Goal: Communication & Community: Share content

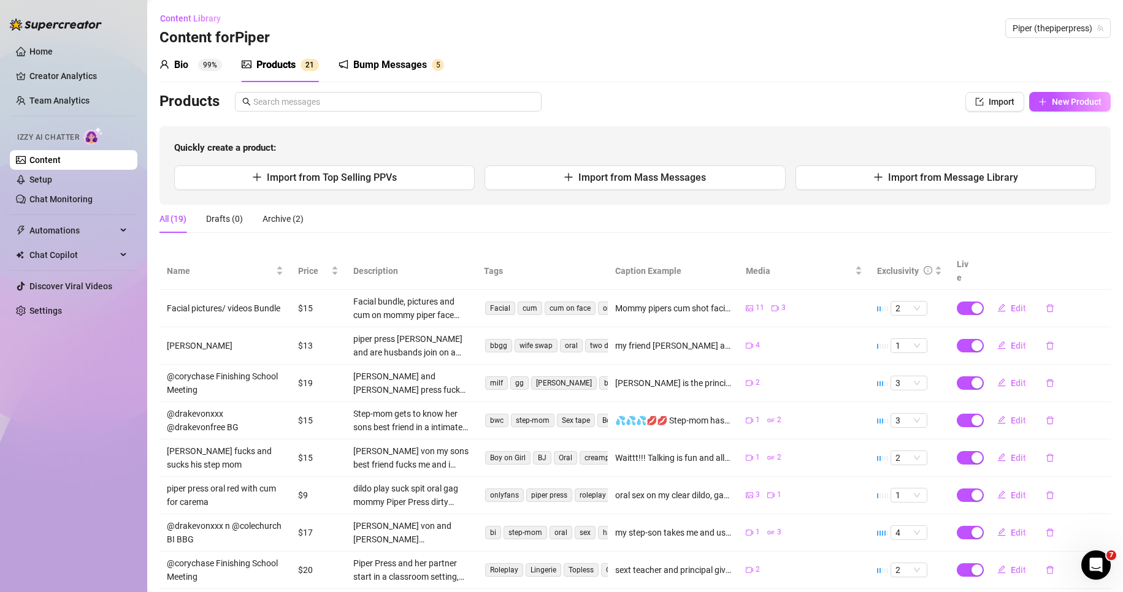
scroll to position [92, 0]
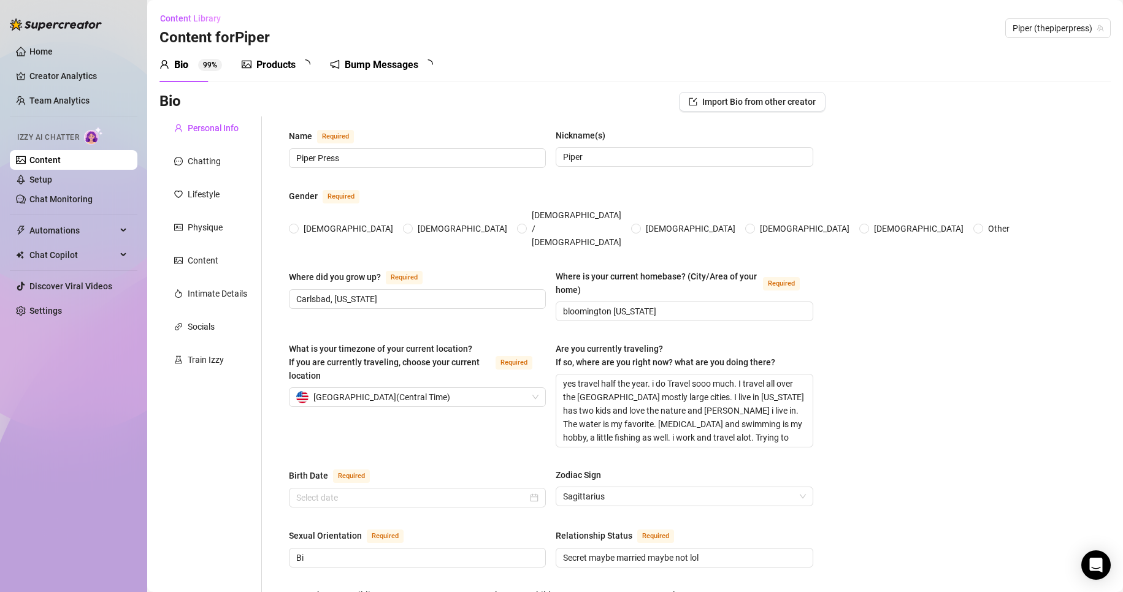
radio input "true"
type input "[DATE]"
click at [270, 57] on div "Products 2 1" at bounding box center [280, 65] width 77 height 34
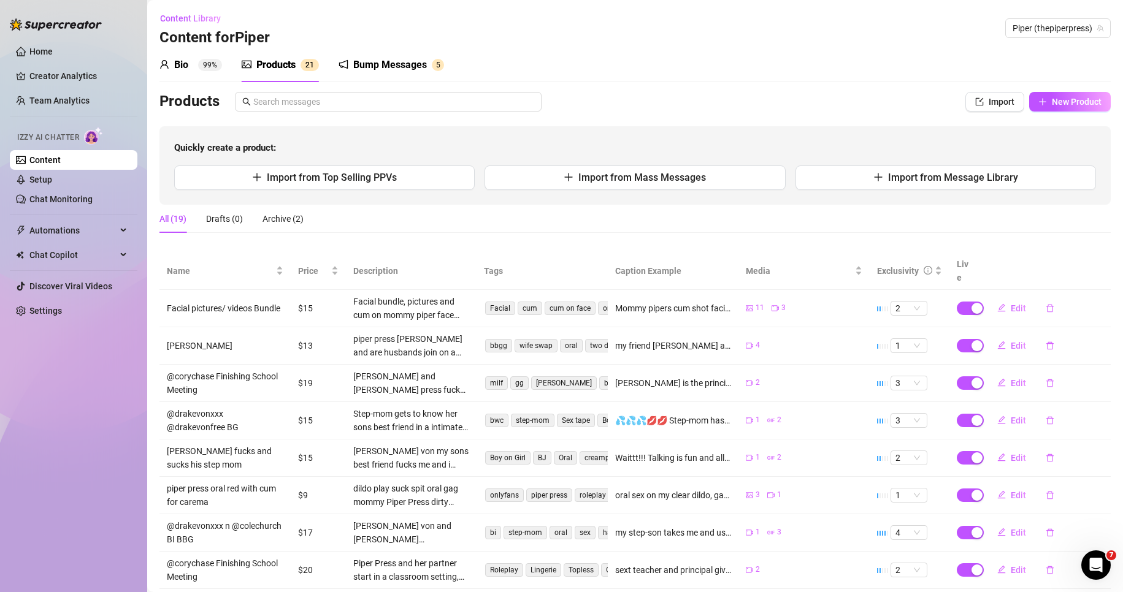
click at [377, 62] on div "Bump Messages" at bounding box center [390, 65] width 74 height 15
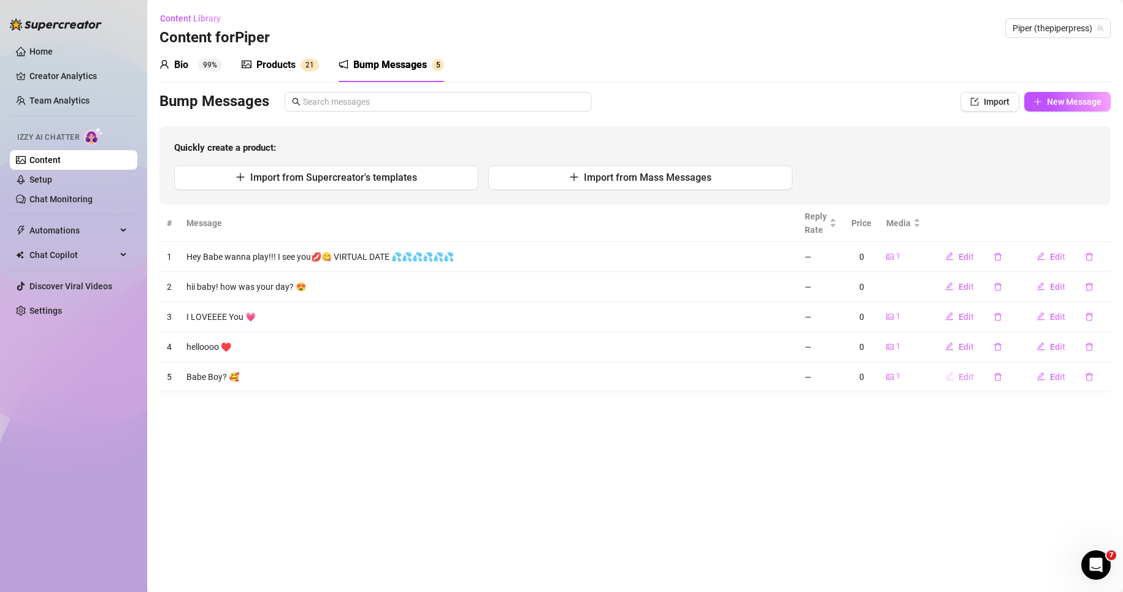
click at [956, 368] on button "Edit" at bounding box center [959, 377] width 48 height 20
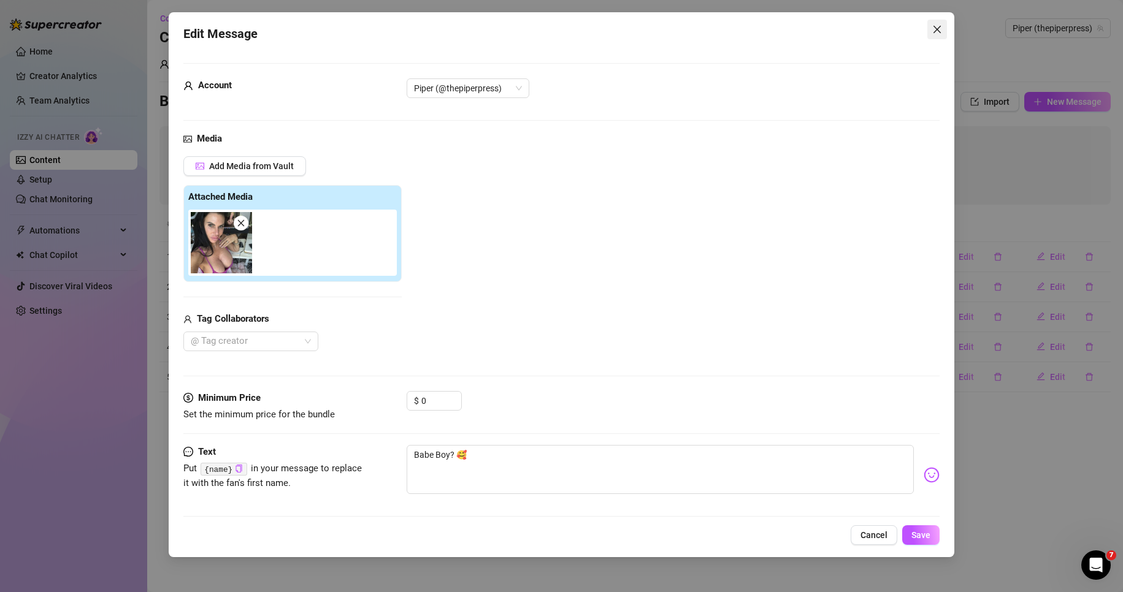
click at [929, 30] on span "Close" at bounding box center [937, 30] width 20 height 10
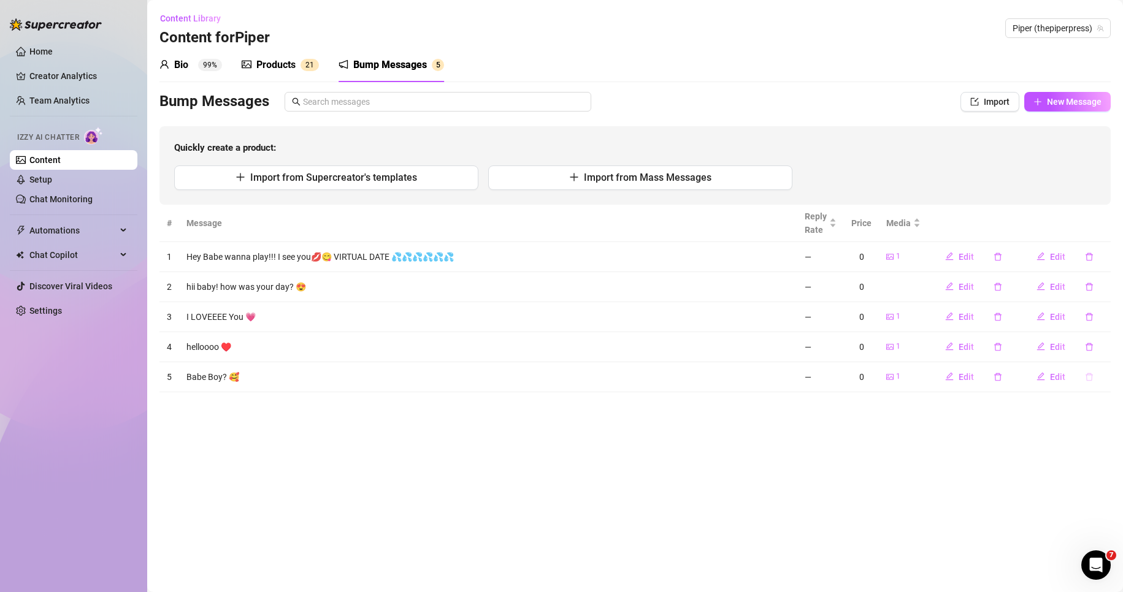
click at [1090, 371] on button "button" at bounding box center [1089, 377] width 28 height 20
click at [1099, 347] on span "Yes" at bounding box center [1102, 345] width 15 height 10
click at [1040, 101] on icon "plus" at bounding box center [1037, 102] width 9 height 9
type textarea "Type your message here..."
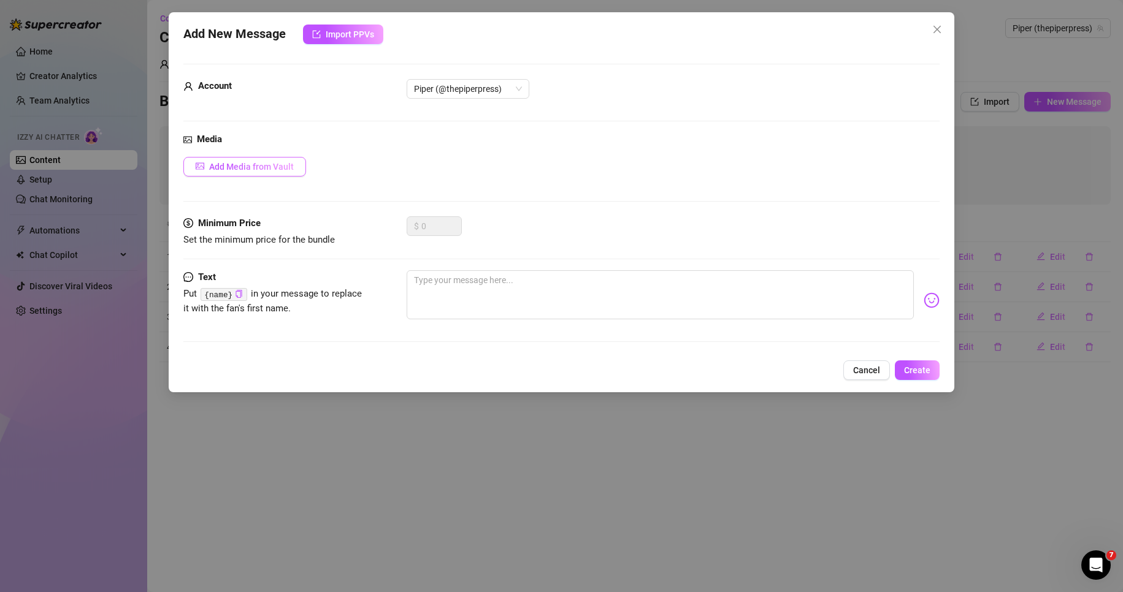
click at [262, 167] on span "Add Media from Vault" at bounding box center [251, 167] width 85 height 10
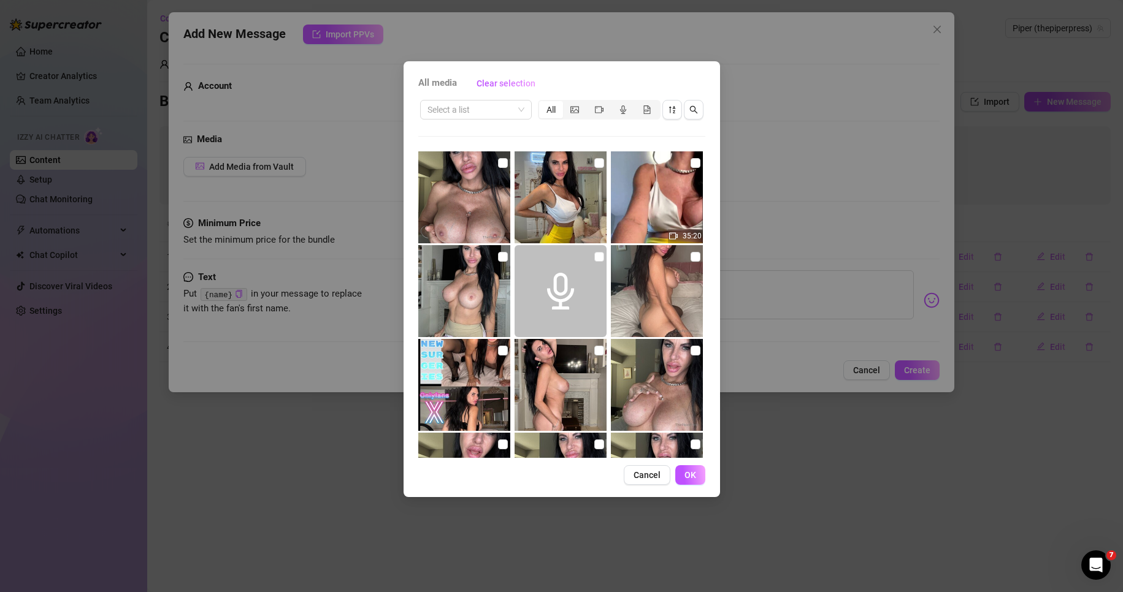
click at [604, 175] on div "35:20" at bounding box center [561, 304] width 287 height 307
click at [594, 163] on input "checkbox" at bounding box center [599, 163] width 10 height 10
checkbox input "true"
click at [697, 471] on button "OK" at bounding box center [690, 476] width 30 height 20
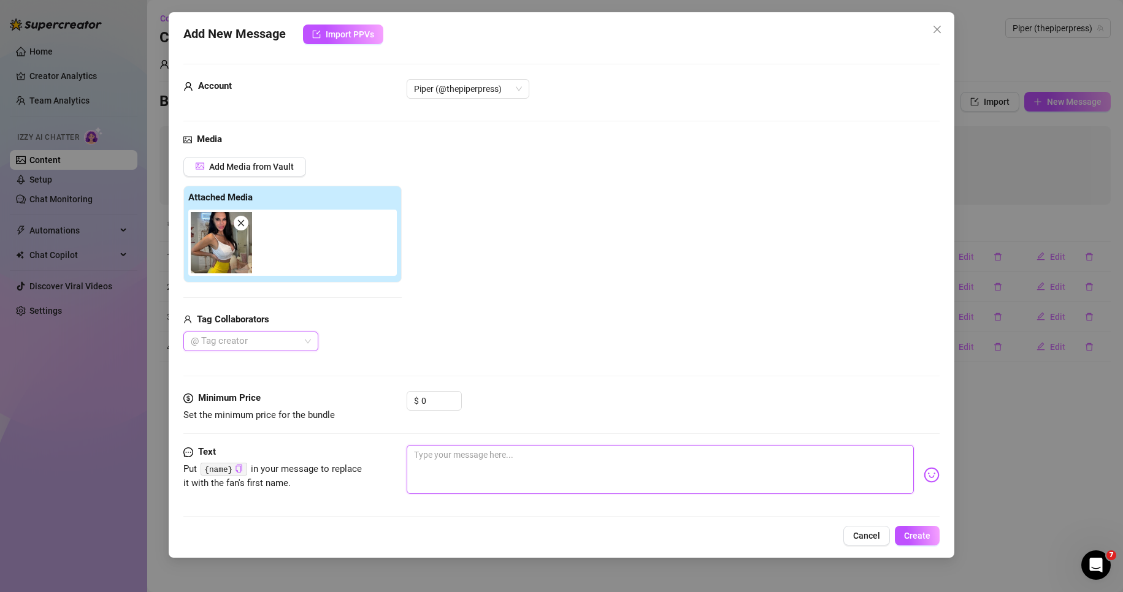
click at [453, 478] on textarea at bounding box center [661, 469] width 508 height 49
type textarea "h"
type textarea "he"
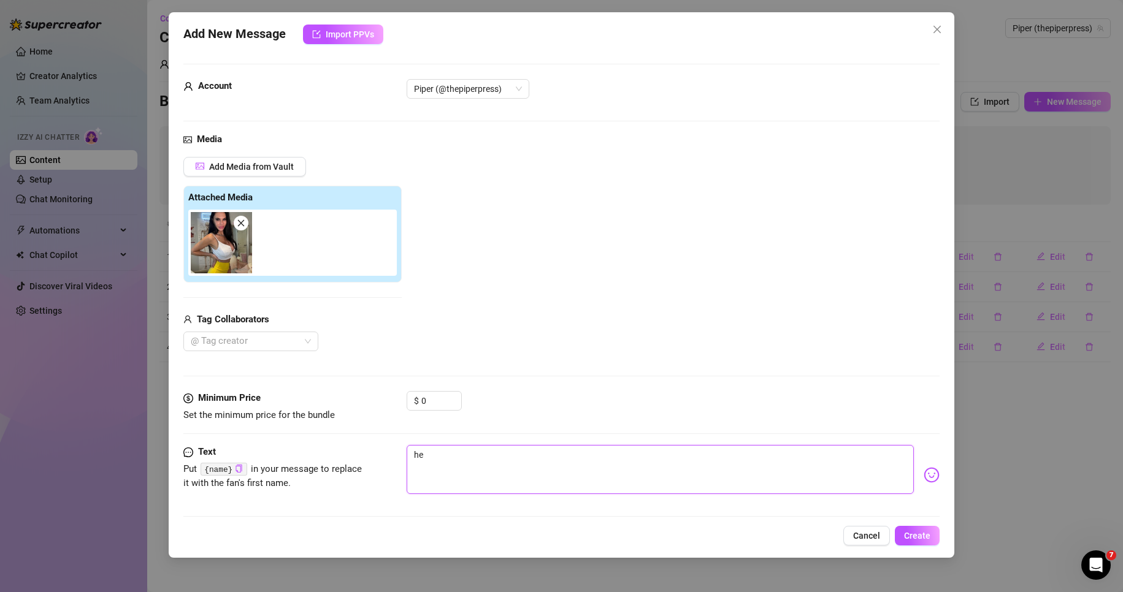
type textarea "hey"
type textarea "hey b"
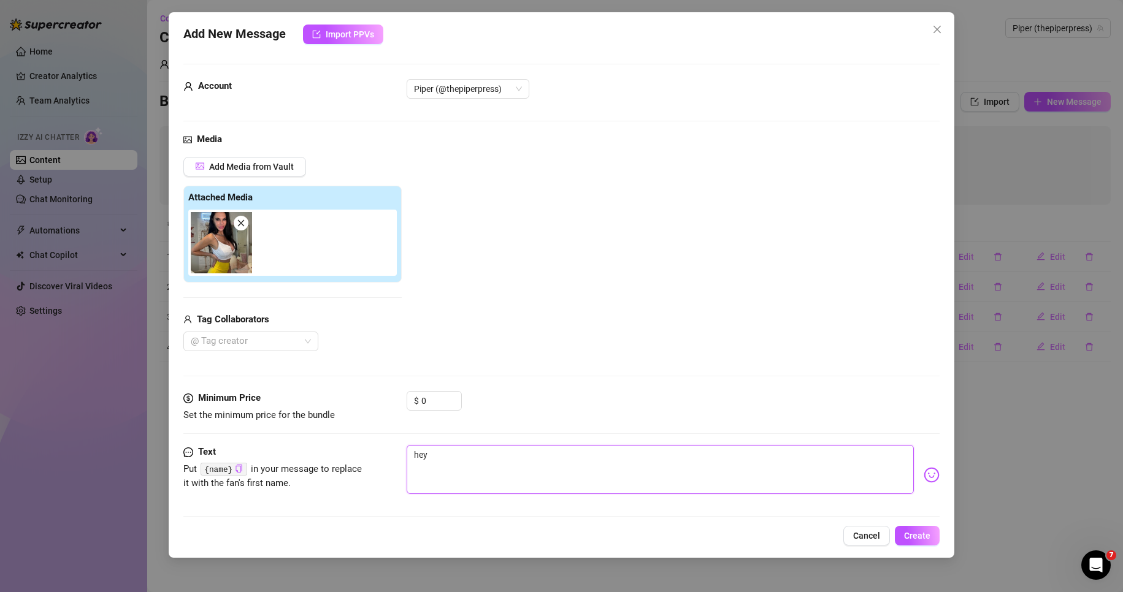
type textarea "hey b"
type textarea "hey ba"
type textarea "hey bab"
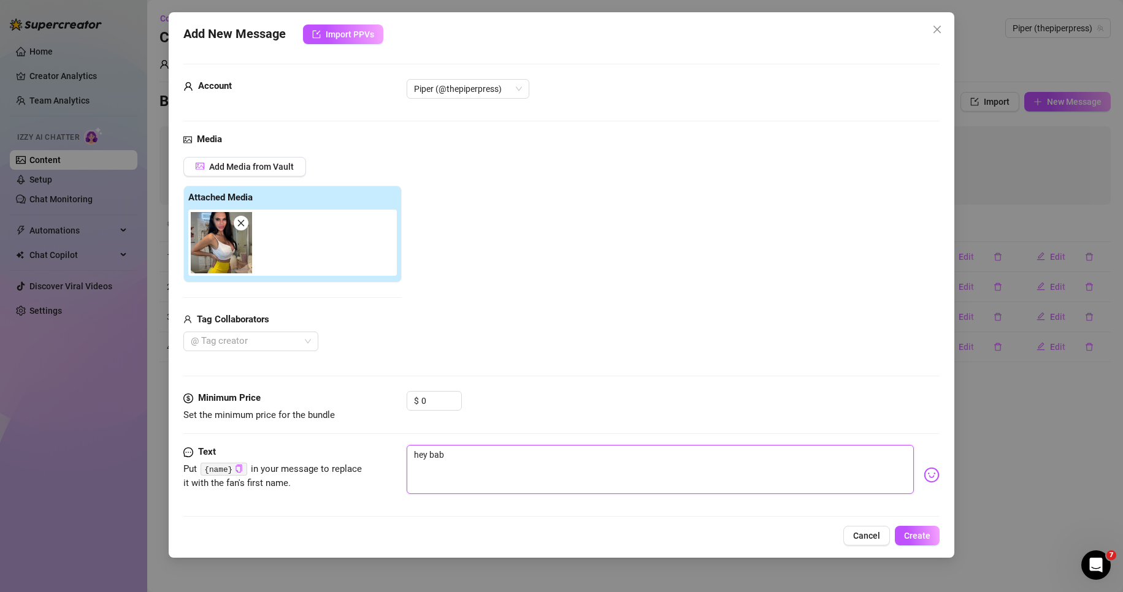
type textarea "hey babe"
type textarea "hey babe b"
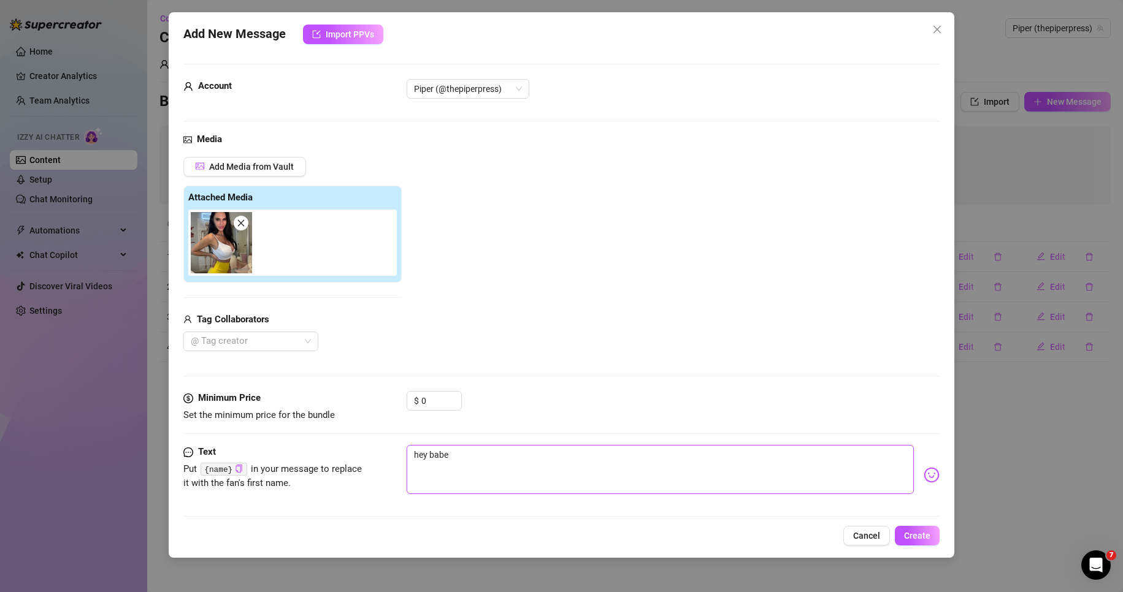
type textarea "hey babe b"
type textarea "hey [PERSON_NAME]"
type textarea "hey babe boy"
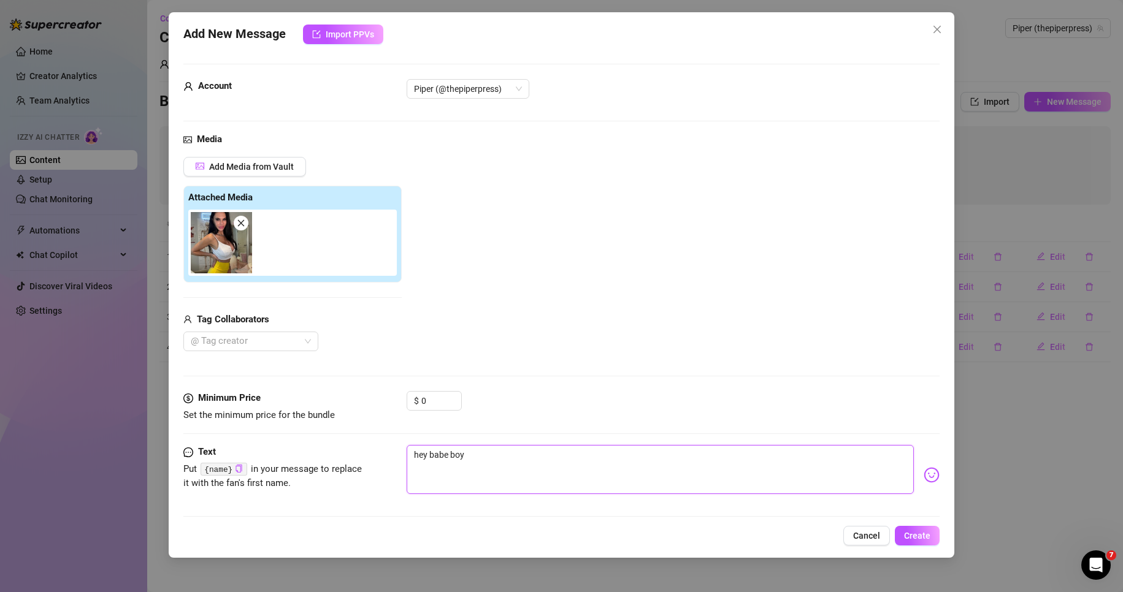
type textarea "hey babe boy"
click at [924, 473] on img at bounding box center [932, 475] width 16 height 16
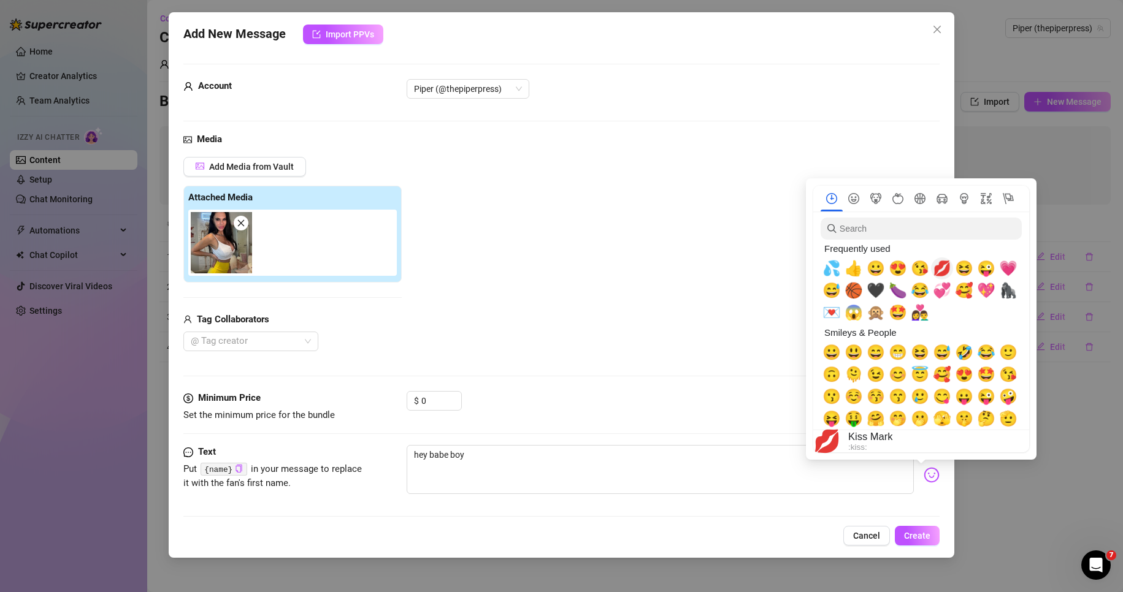
click at [939, 269] on span "💋" at bounding box center [942, 268] width 18 height 17
type textarea "hey babe boy 💋"
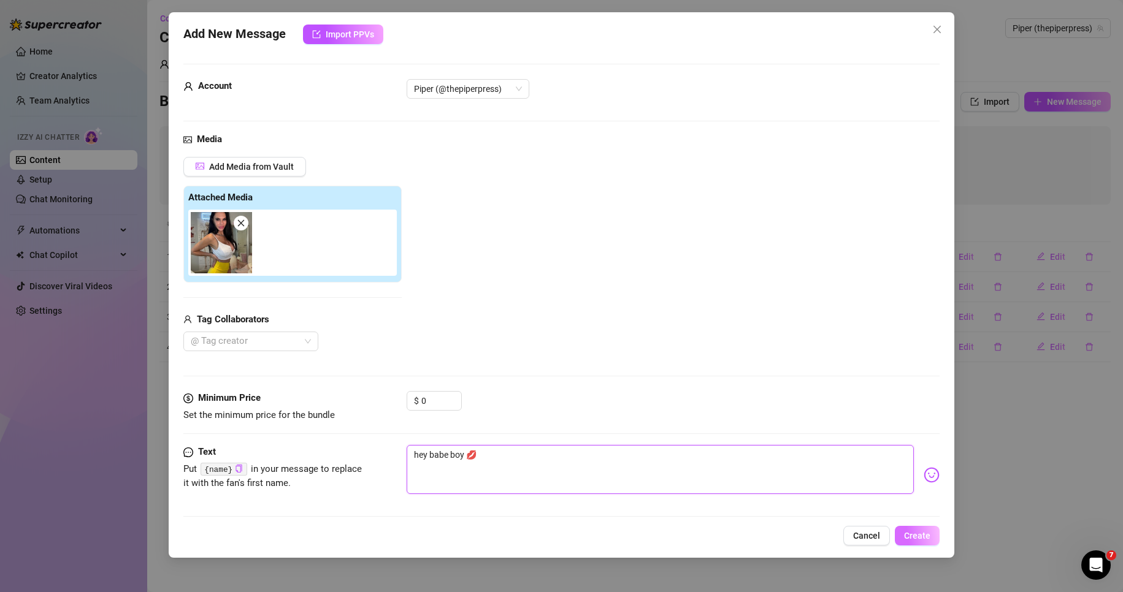
type textarea "hey babe boy 💋"
click at [919, 535] on span "Create" at bounding box center [917, 536] width 26 height 10
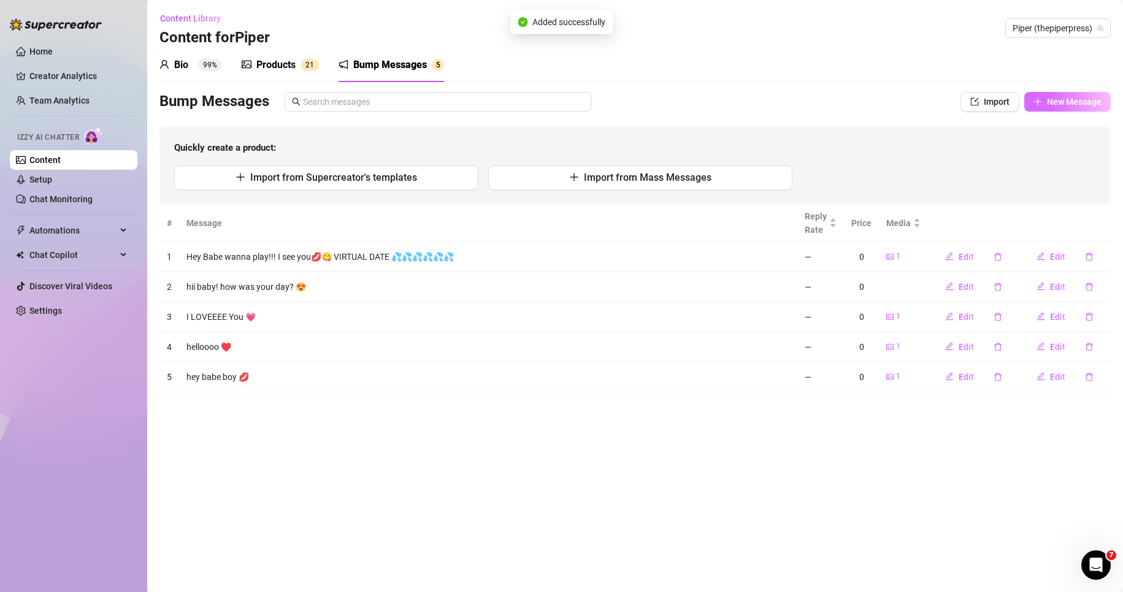
click at [1081, 97] on span "New Message" at bounding box center [1074, 102] width 55 height 10
type textarea "Type your message here..."
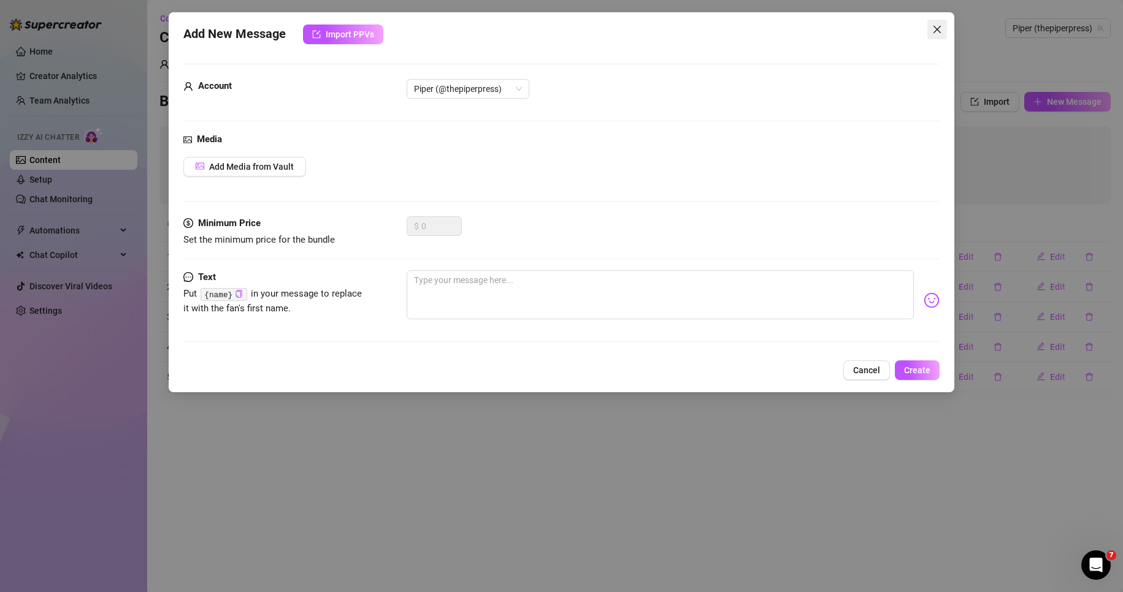
click at [937, 23] on button "Close" at bounding box center [937, 30] width 20 height 20
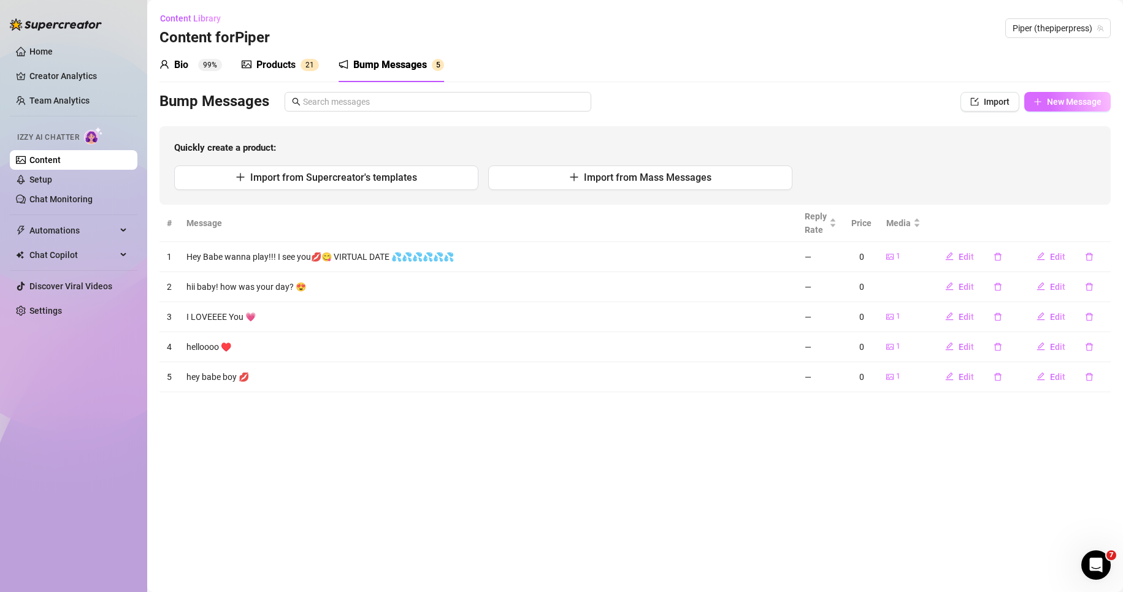
click at [1059, 101] on span "New Message" at bounding box center [1074, 102] width 55 height 10
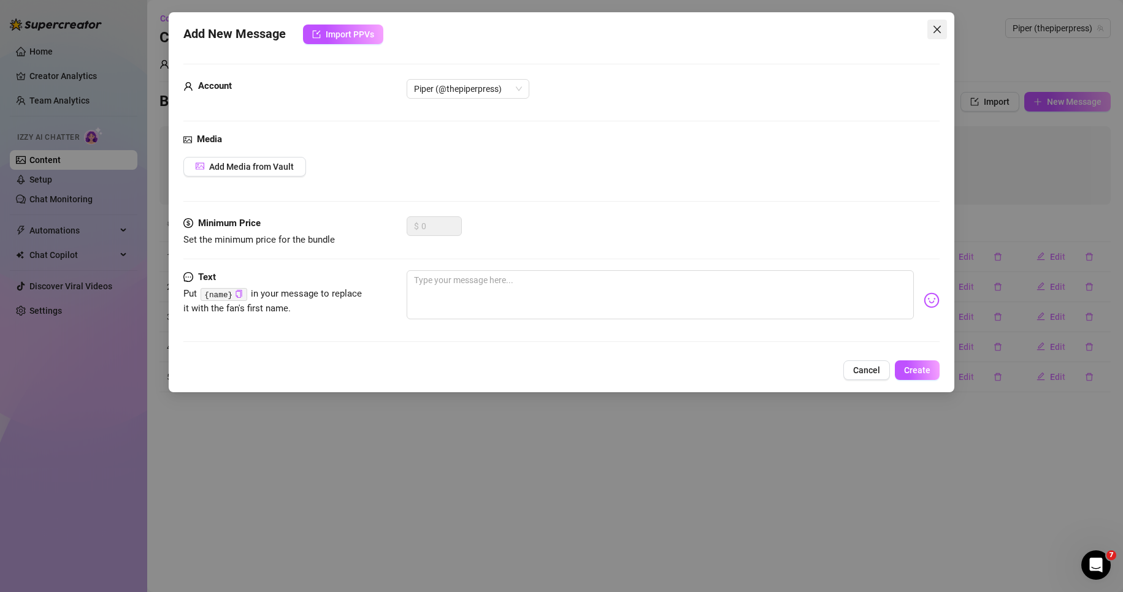
click at [937, 29] on icon "close" at bounding box center [936, 29] width 7 height 7
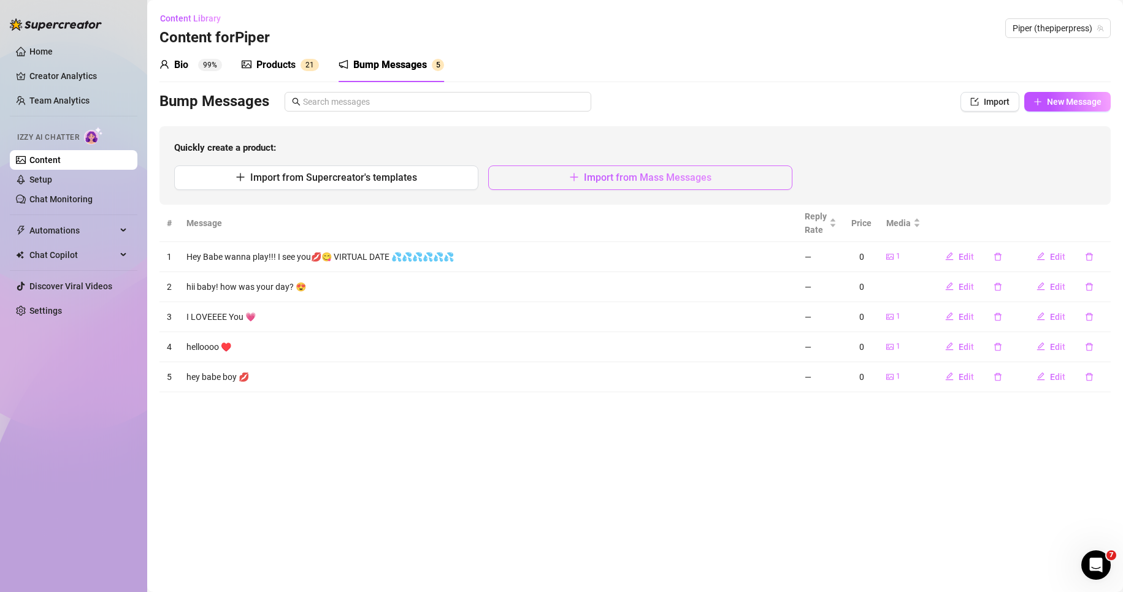
click at [531, 180] on button "Import from Mass Messages" at bounding box center [640, 178] width 304 height 25
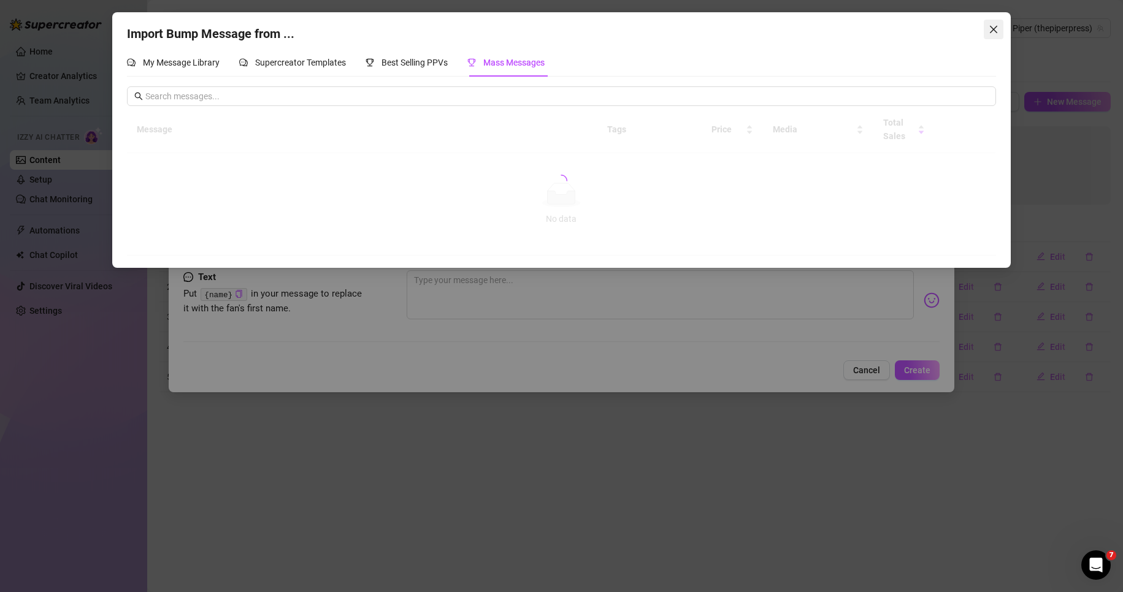
click at [991, 27] on icon "close" at bounding box center [993, 29] width 7 height 7
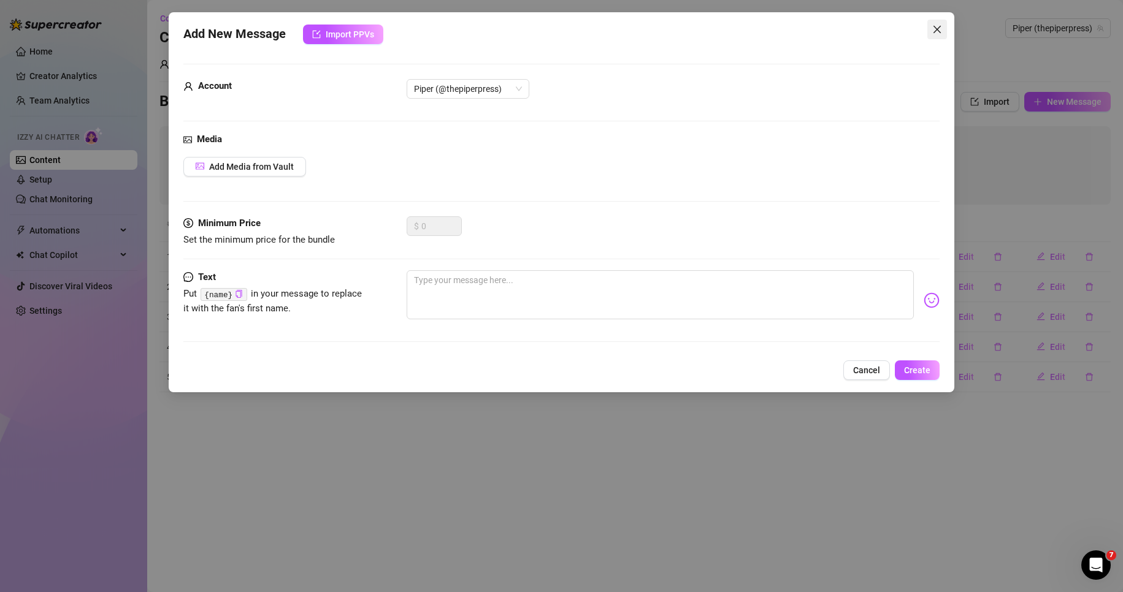
click at [938, 27] on icon "close" at bounding box center [937, 30] width 10 height 10
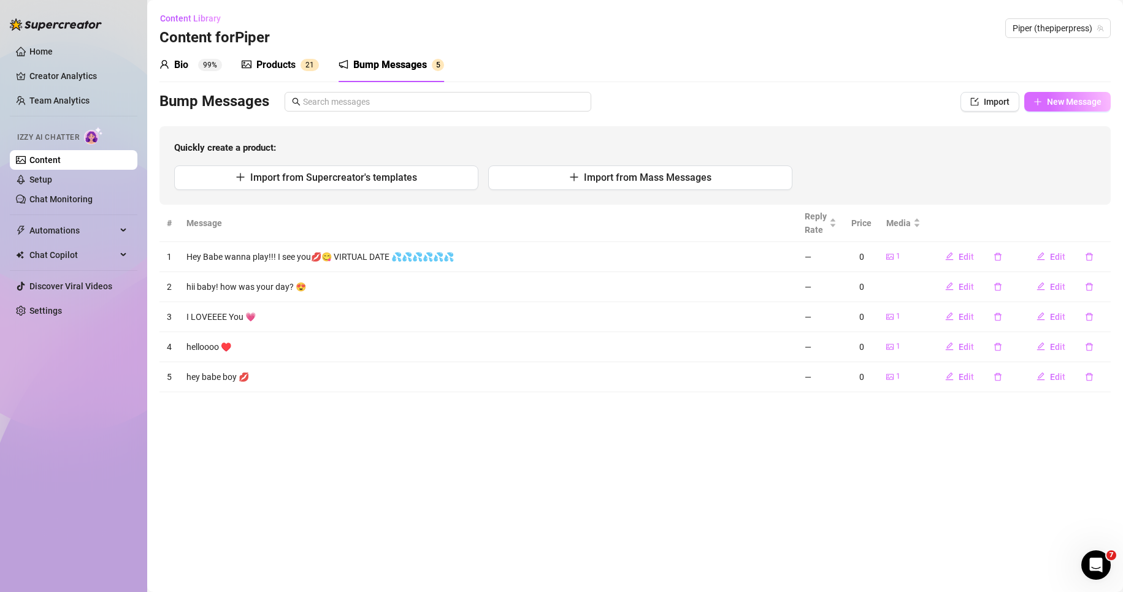
click at [1071, 102] on span "New Message" at bounding box center [1074, 102] width 55 height 10
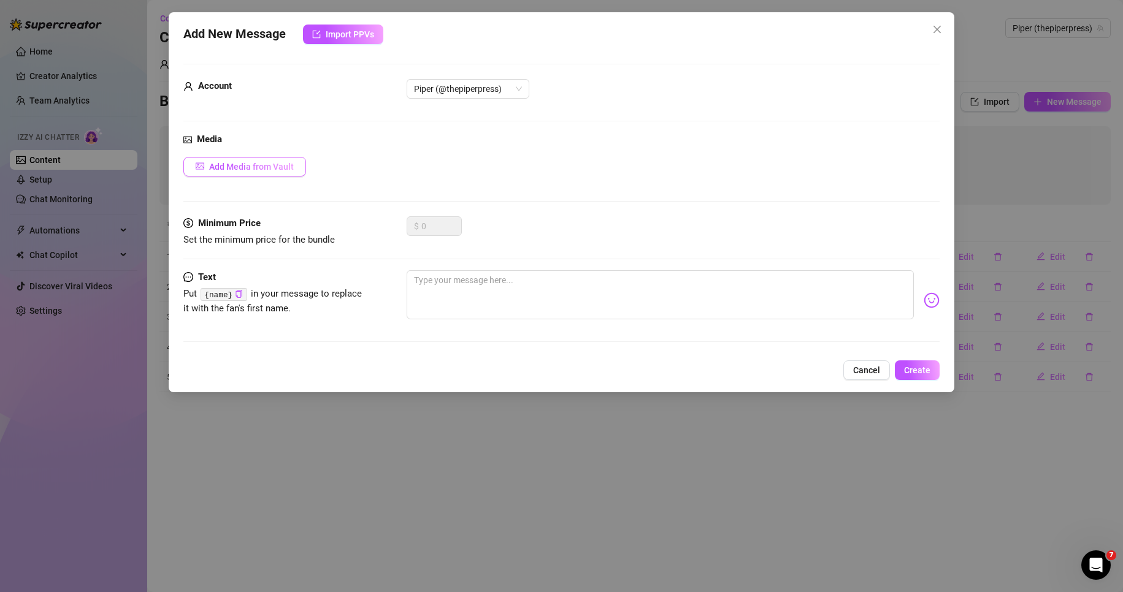
click at [292, 171] on span "Add Media from Vault" at bounding box center [251, 167] width 85 height 10
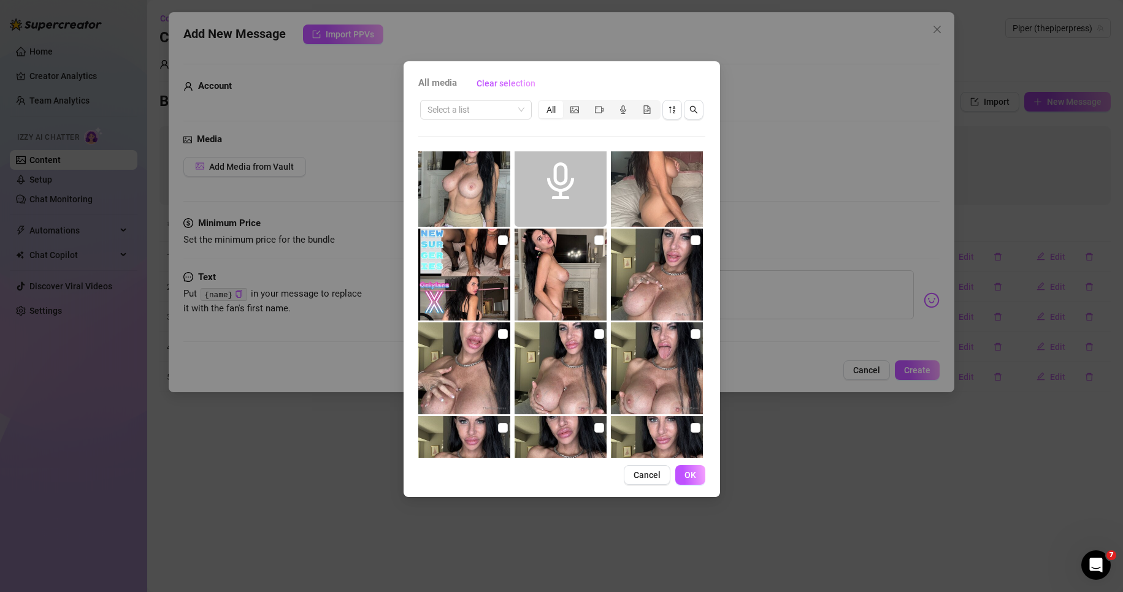
scroll to position [123, 0]
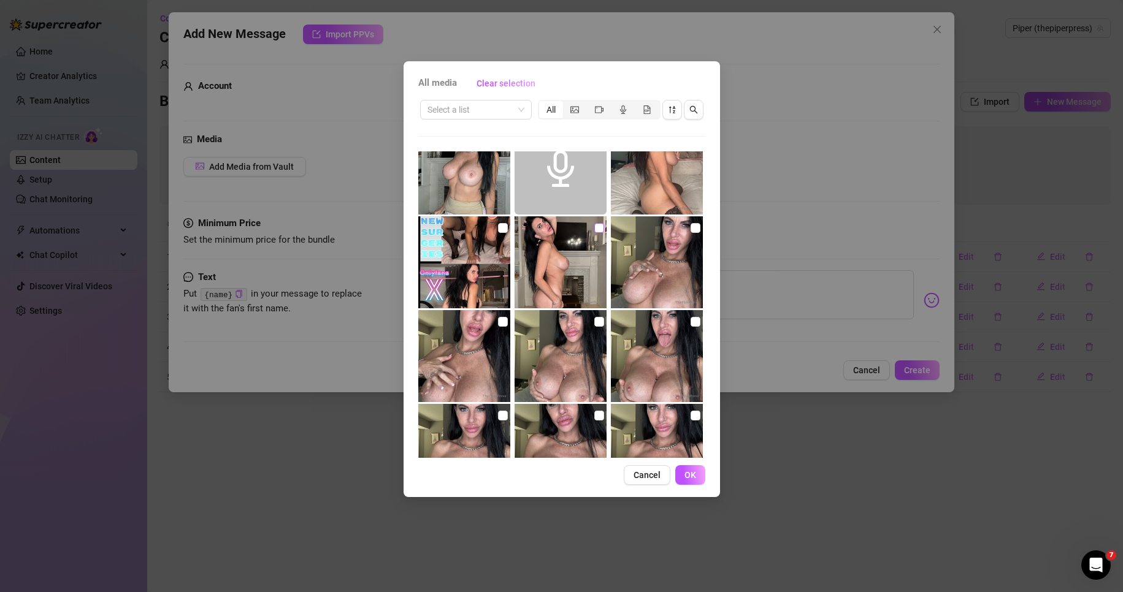
click at [594, 224] on input "checkbox" at bounding box center [599, 228] width 10 height 10
checkbox input "true"
click at [681, 474] on button "OK" at bounding box center [690, 476] width 30 height 20
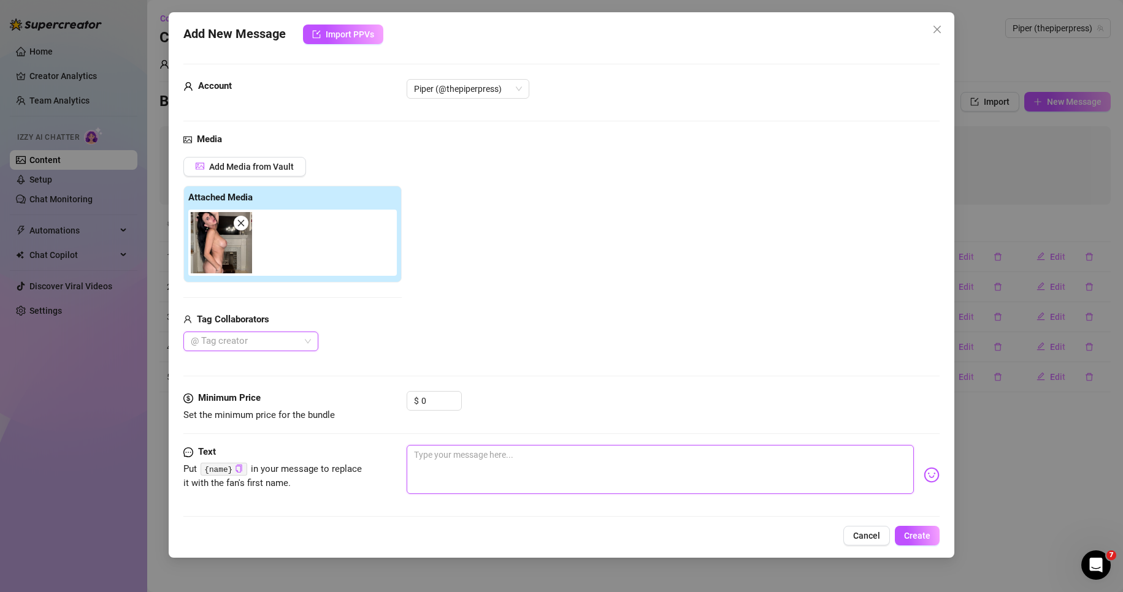
click at [466, 475] on textarea at bounding box center [661, 469] width 508 height 49
type textarea "w"
type textarea "wa"
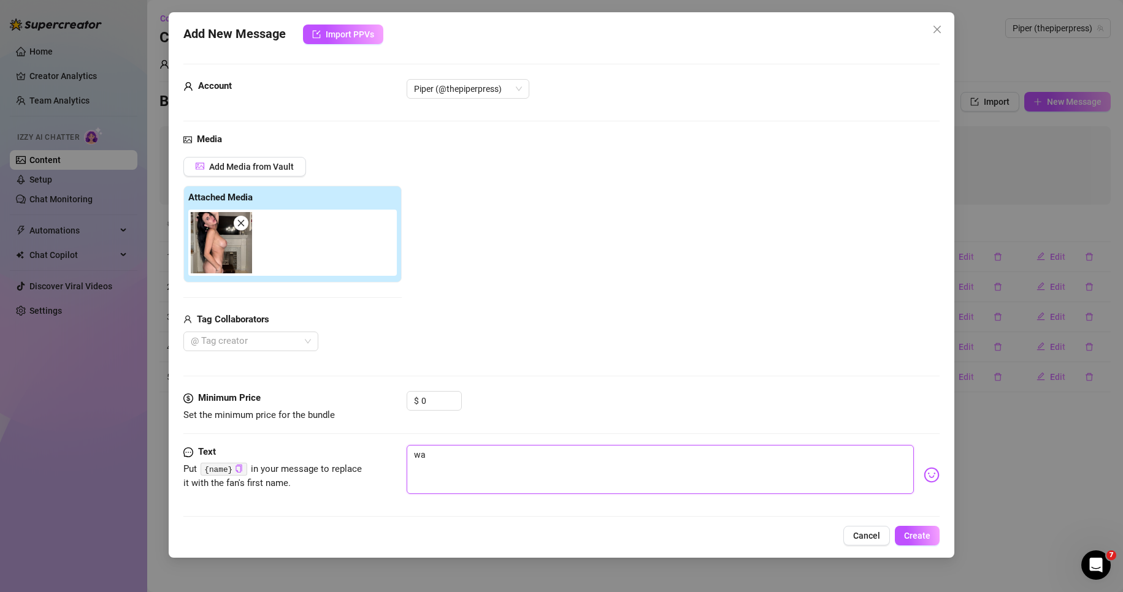
type textarea "wan"
type textarea "want"
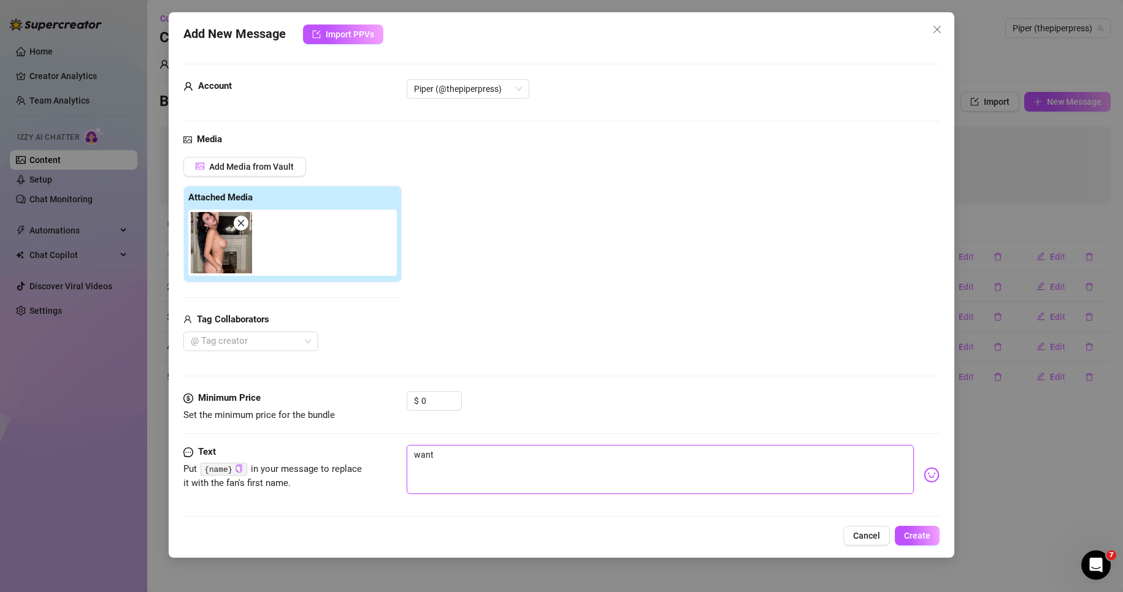
type textarea "want"
type textarea "want m"
type textarea "want mo"
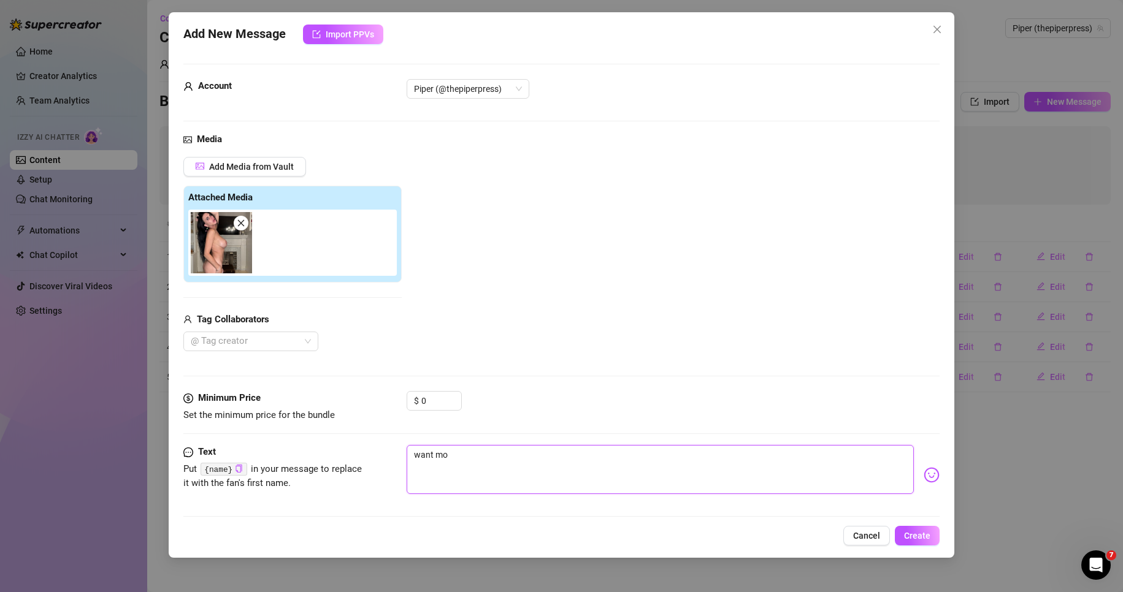
type textarea "want mom"
type textarea "want momm"
type textarea "want mommy"
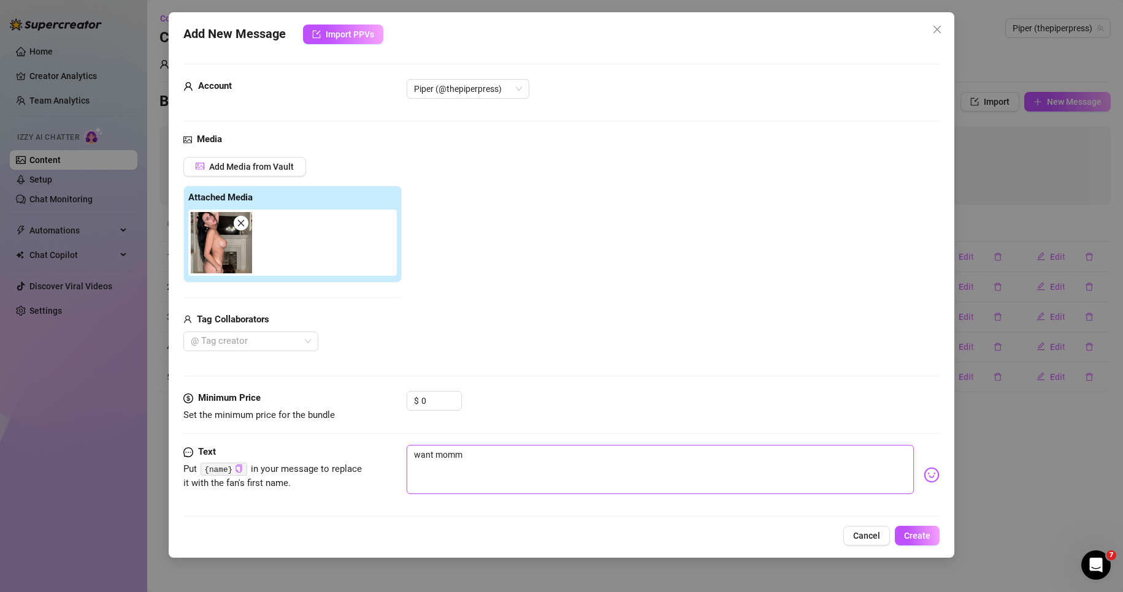
type textarea "want mommy"
type textarea "want mommy."
type textarea "want mommy.."
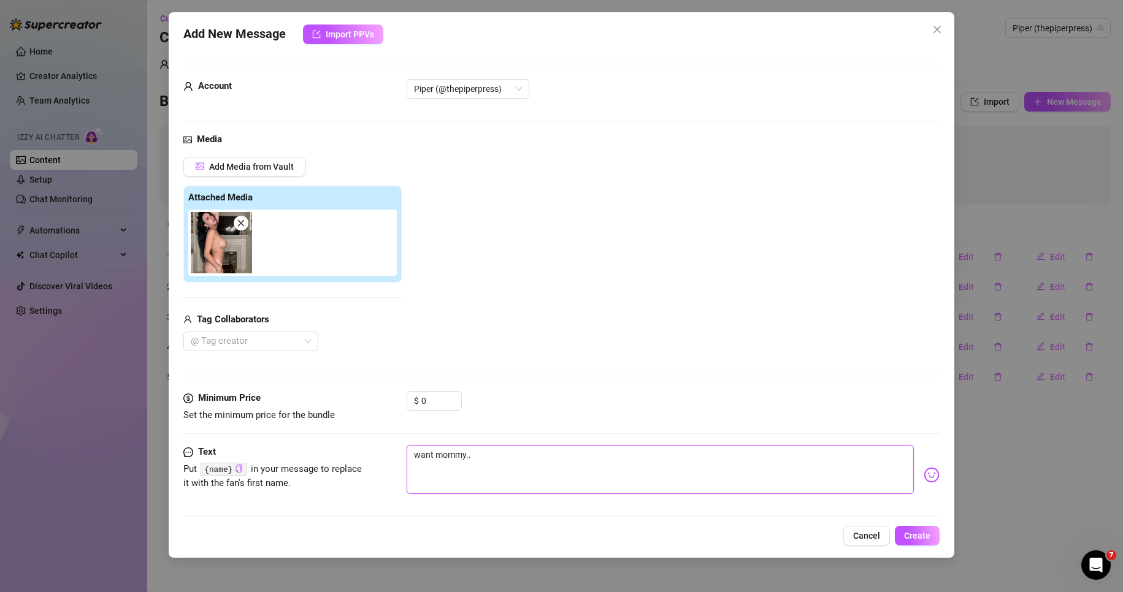
type textarea "want mommy..."
type textarea "want mommy...."
type textarea "want mommy....."
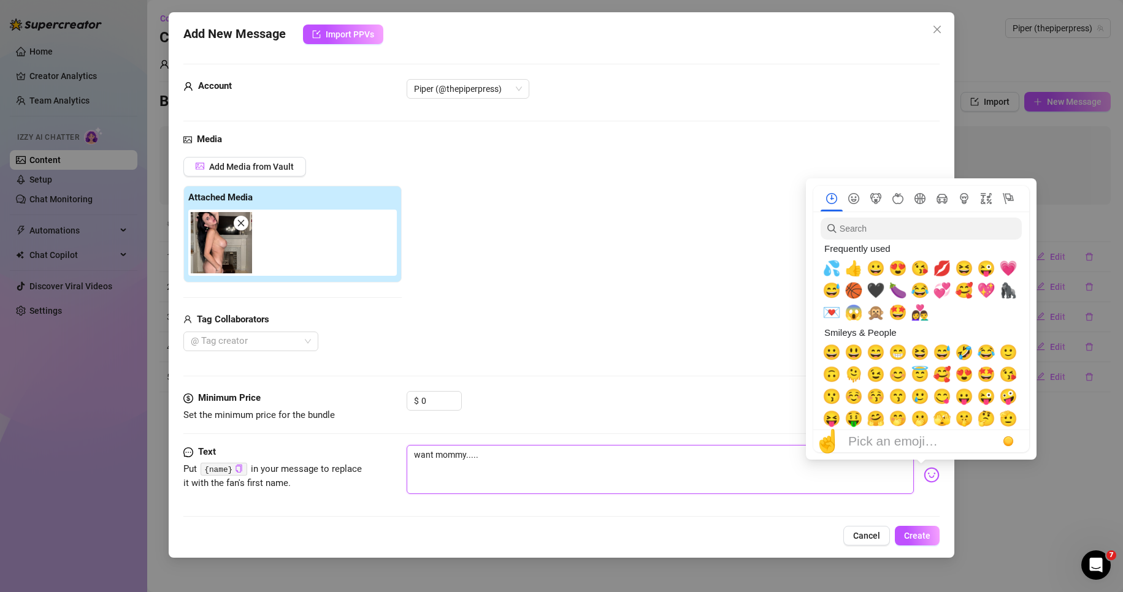
type textarea "want mommy....."
click at [924, 475] on img at bounding box center [932, 475] width 16 height 16
click at [945, 379] on span "🥰" at bounding box center [942, 374] width 18 height 17
type textarea "want mommy.....🥰"
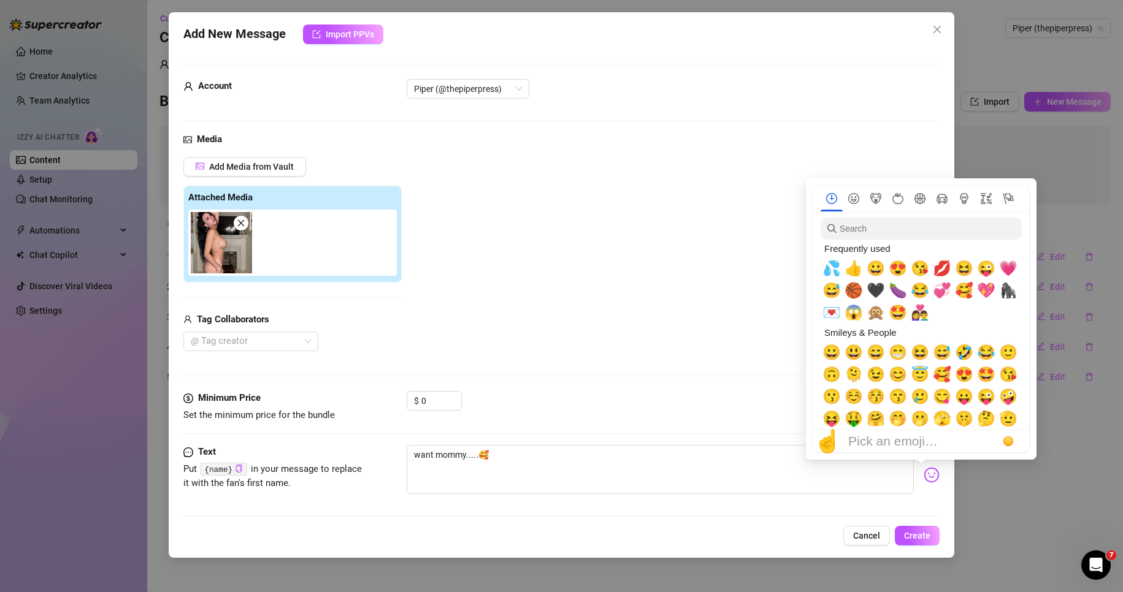
click at [924, 475] on img at bounding box center [932, 475] width 16 height 16
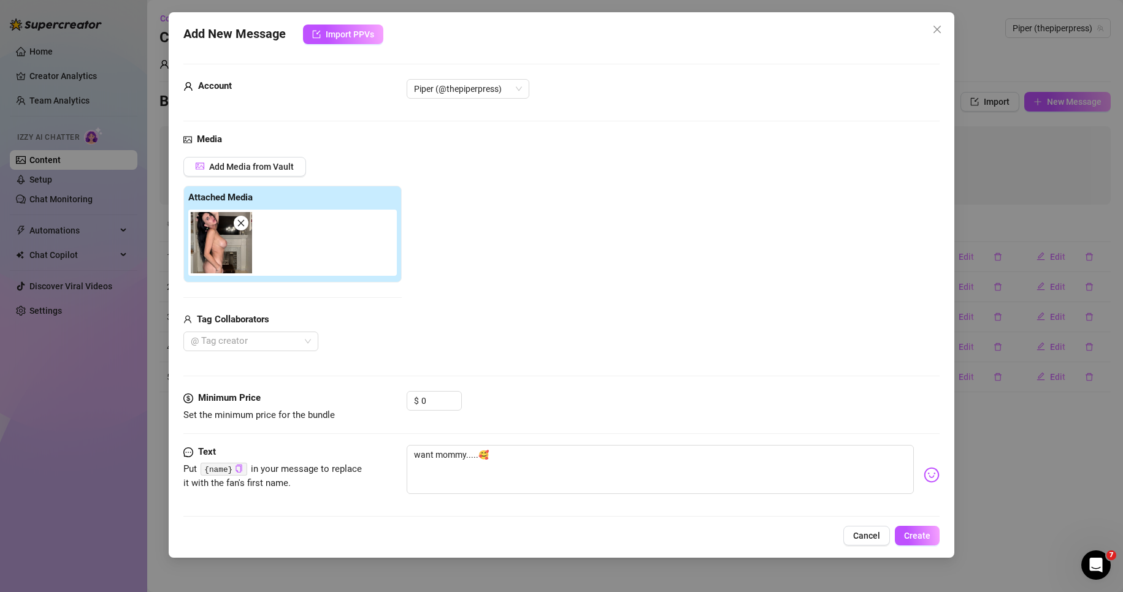
click at [830, 546] on div "Add New Message Import PPVs Account Piper (@thepiperpress) Media Add Media from…" at bounding box center [562, 285] width 786 height 546
click at [922, 527] on button "Create" at bounding box center [917, 536] width 45 height 20
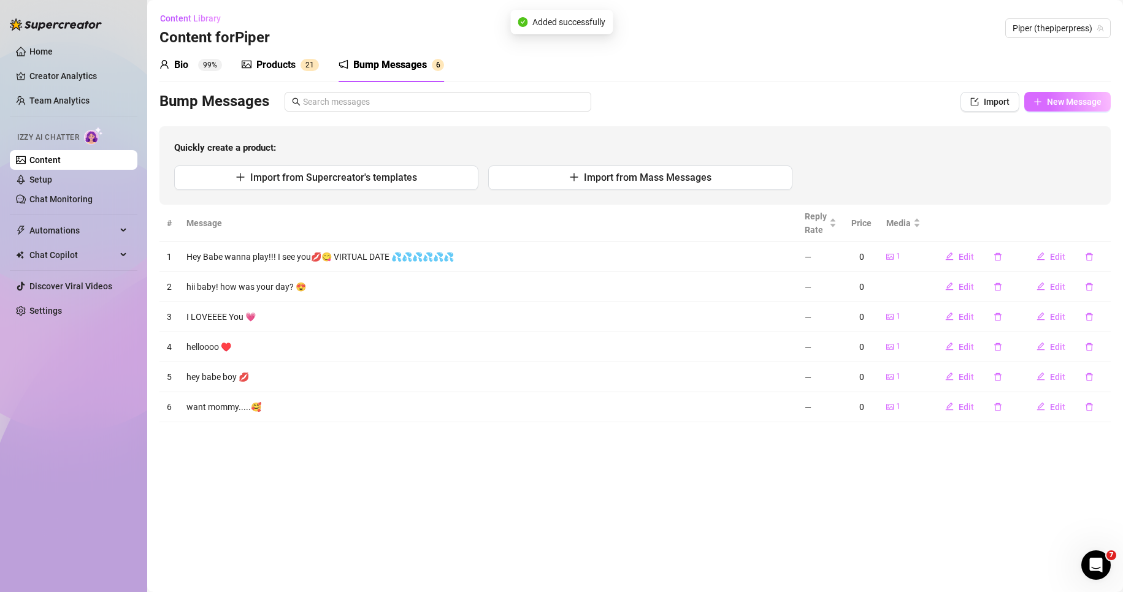
click at [1051, 97] on span "New Message" at bounding box center [1074, 102] width 55 height 10
type textarea "Type your message here..."
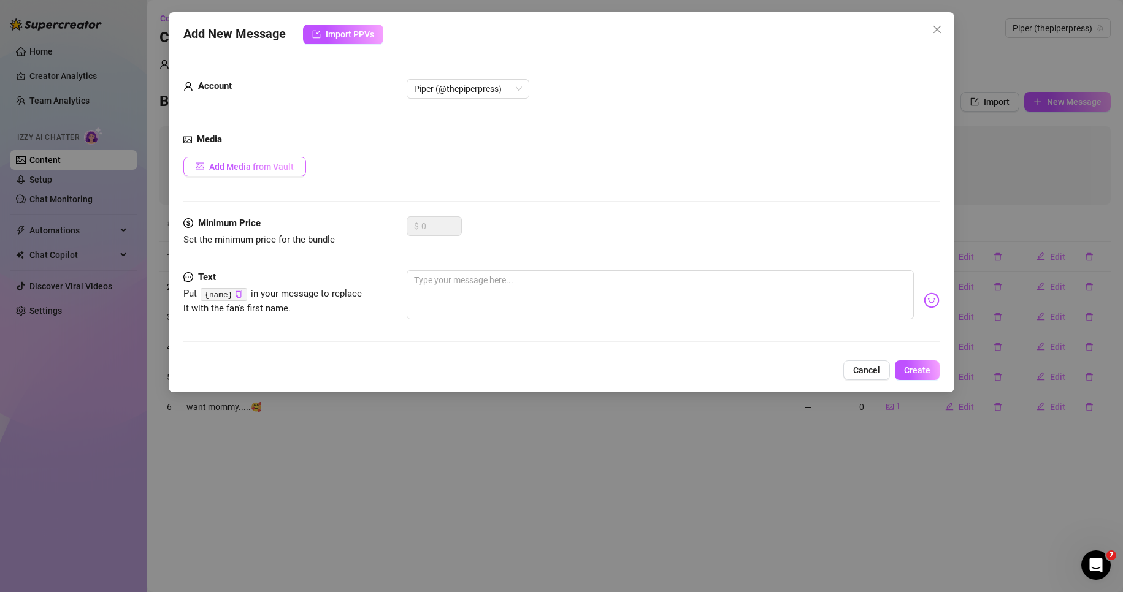
click at [288, 171] on span "Add Media from Vault" at bounding box center [251, 167] width 85 height 10
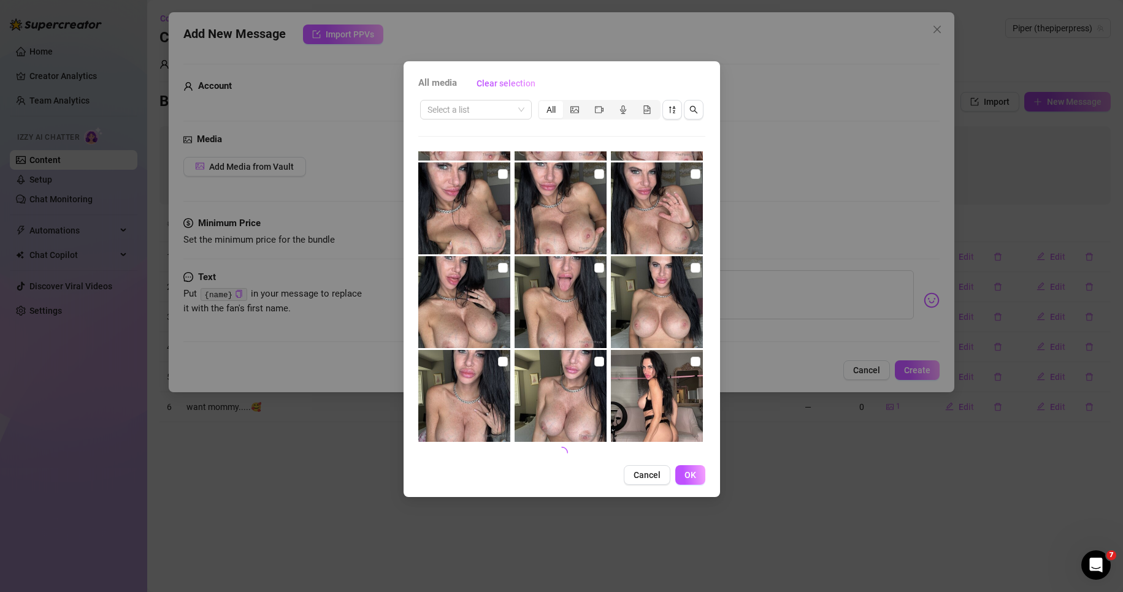
scroll to position [462, 0]
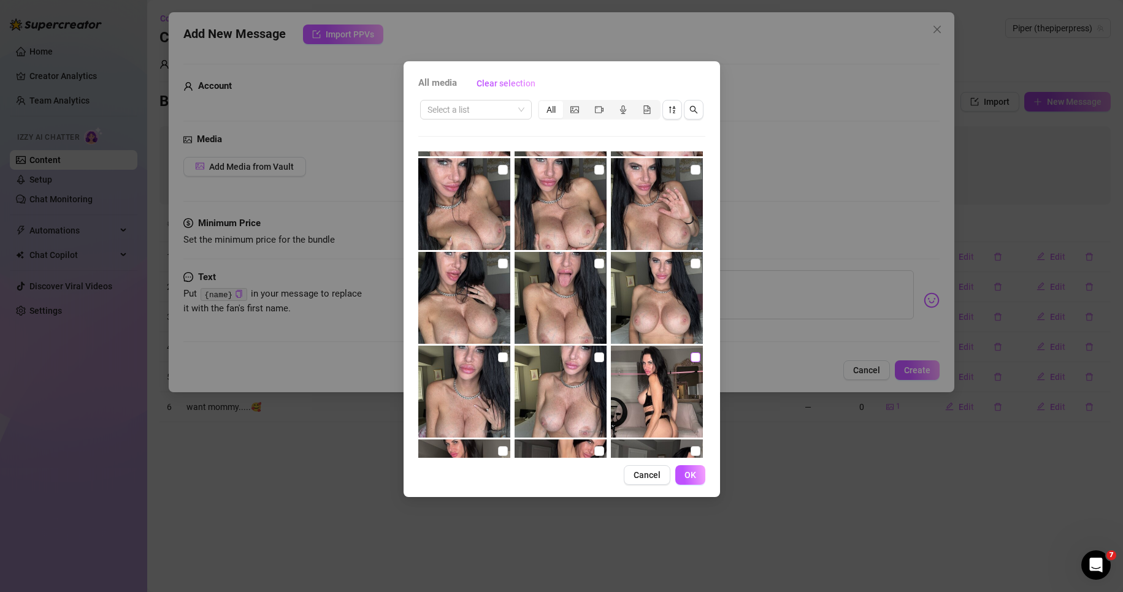
click at [691, 356] on input "checkbox" at bounding box center [696, 358] width 10 height 10
checkbox input "true"
click at [697, 473] on button "OK" at bounding box center [690, 476] width 30 height 20
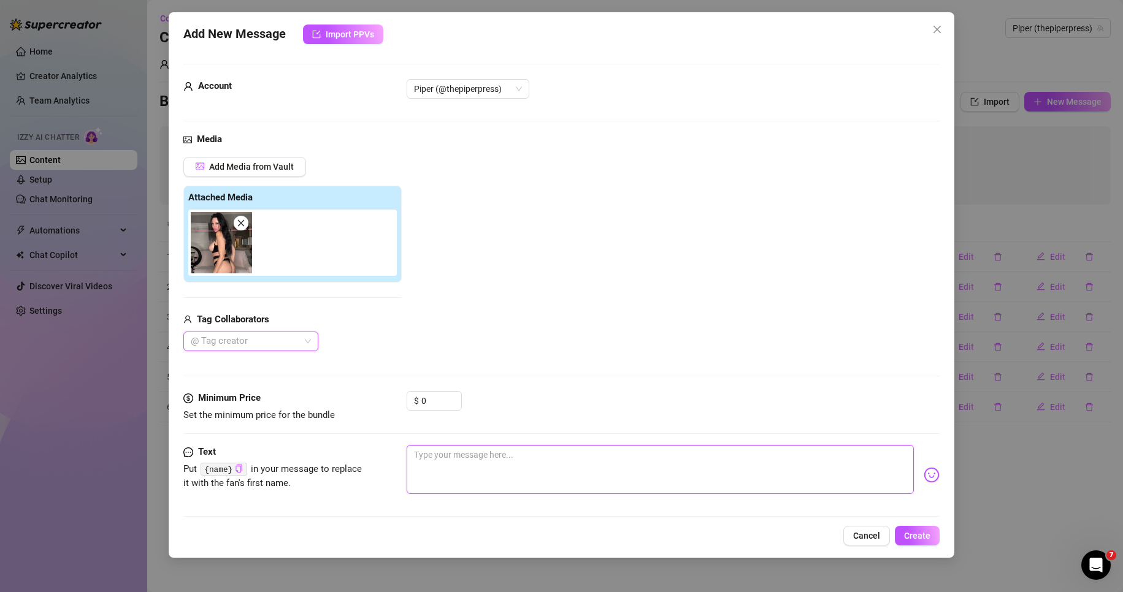
click at [477, 468] on textarea at bounding box center [661, 469] width 508 height 49
type textarea "e"
type textarea "ea"
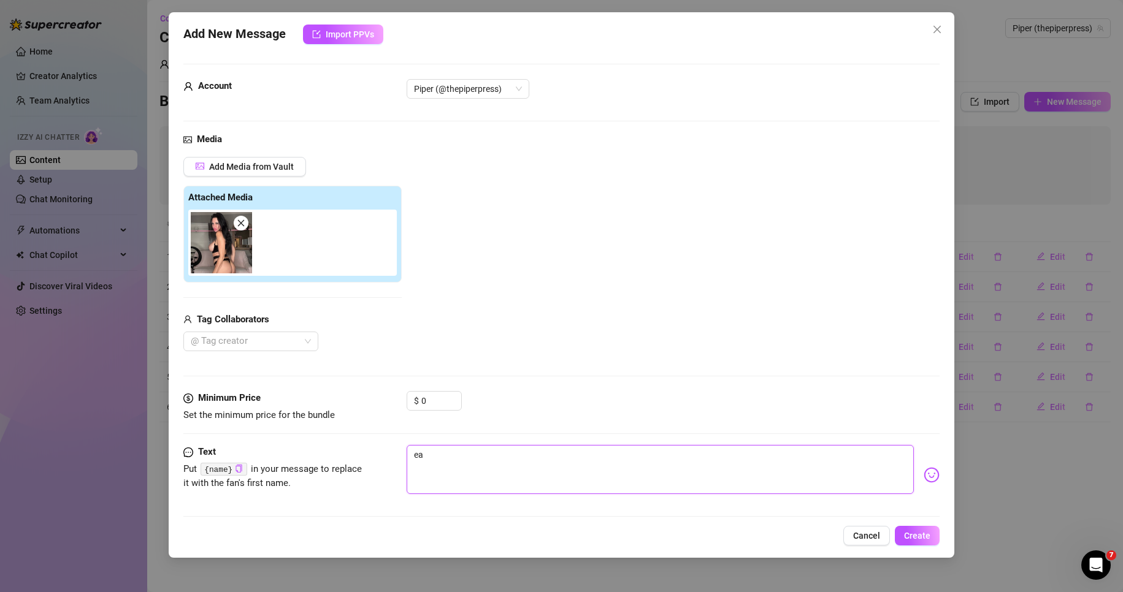
type textarea "eat"
type textarea "eat m"
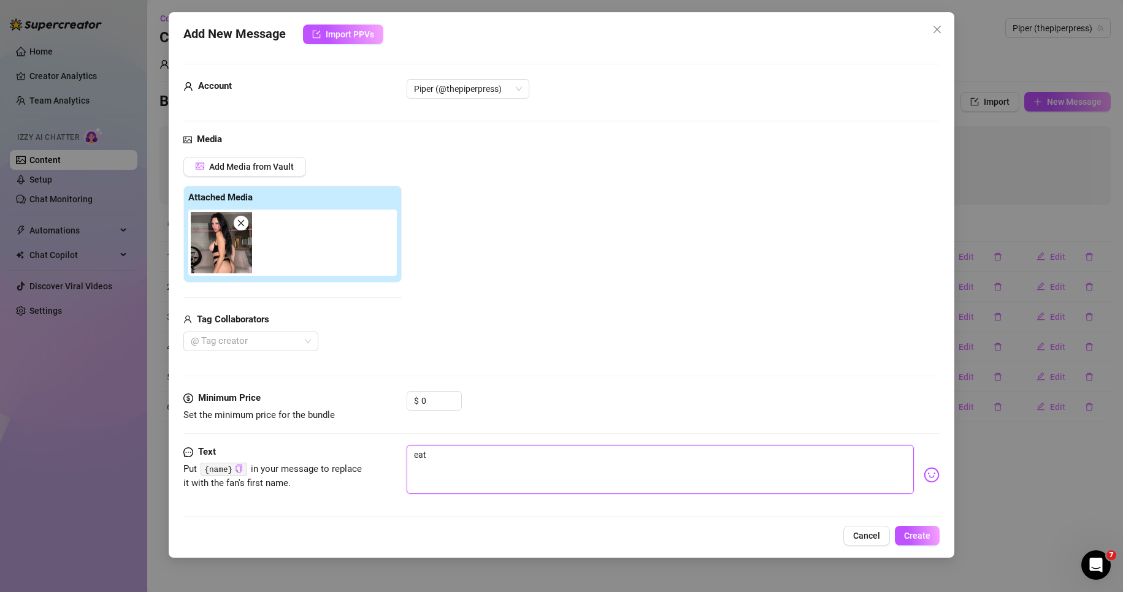
type textarea "eat m"
type textarea "eat"
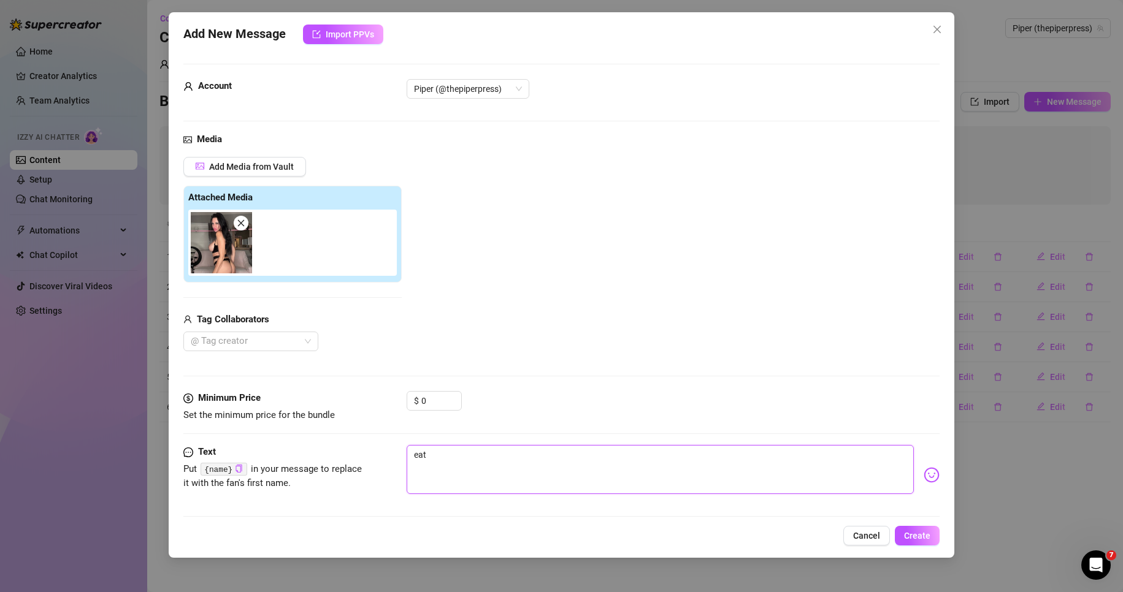
type textarea "ea"
type textarea "e"
type textarea "Type your message here..."
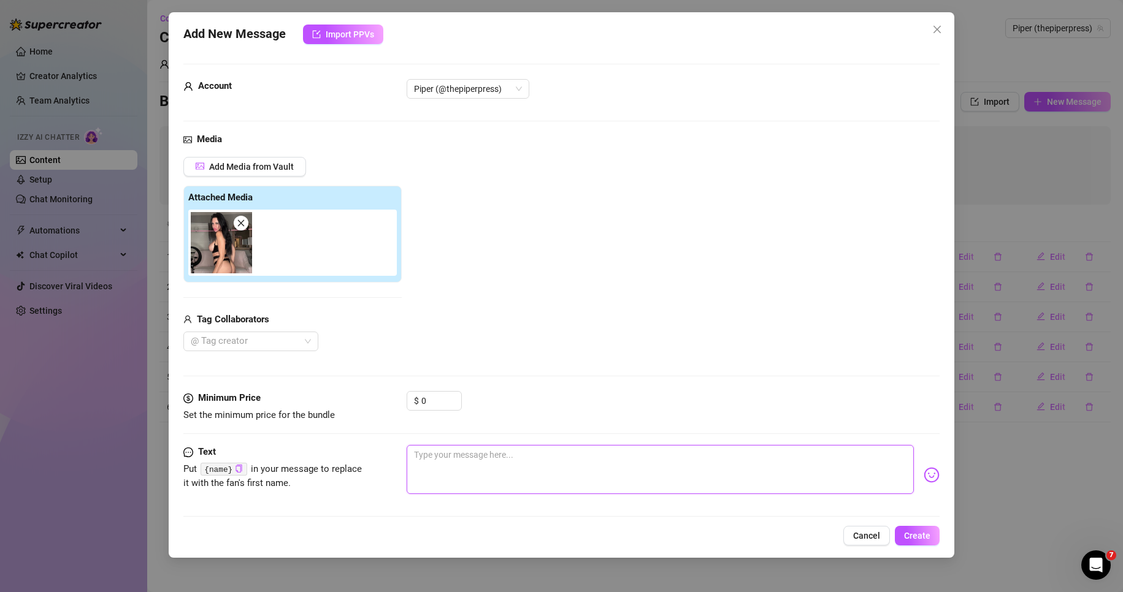
type textarea "i"
type textarea "ia"
type textarea "iam"
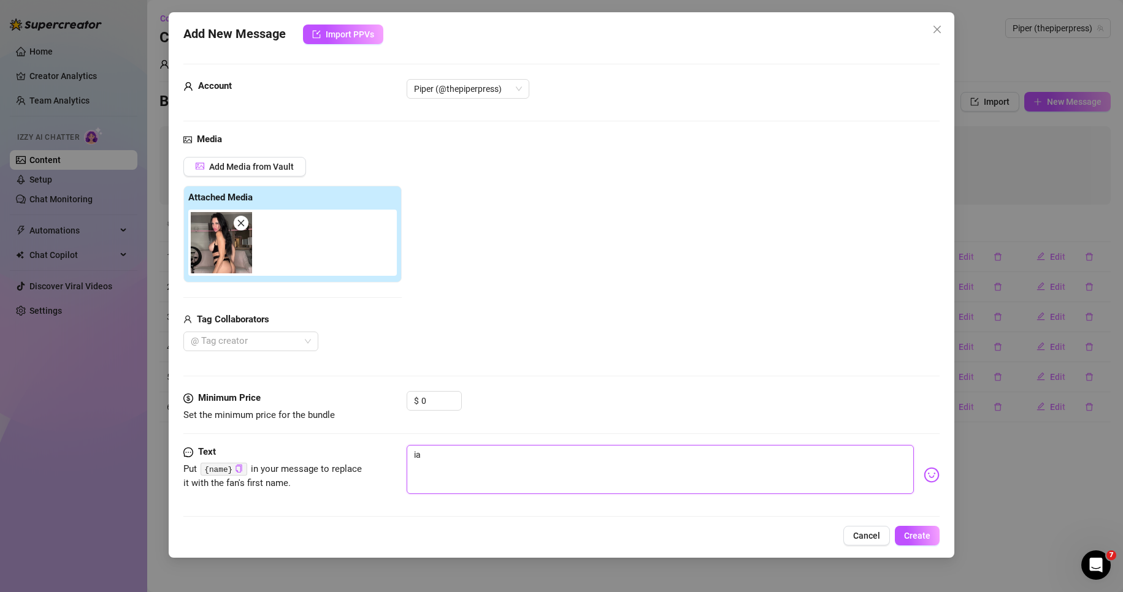
type textarea "iam"
type textarea "iam r"
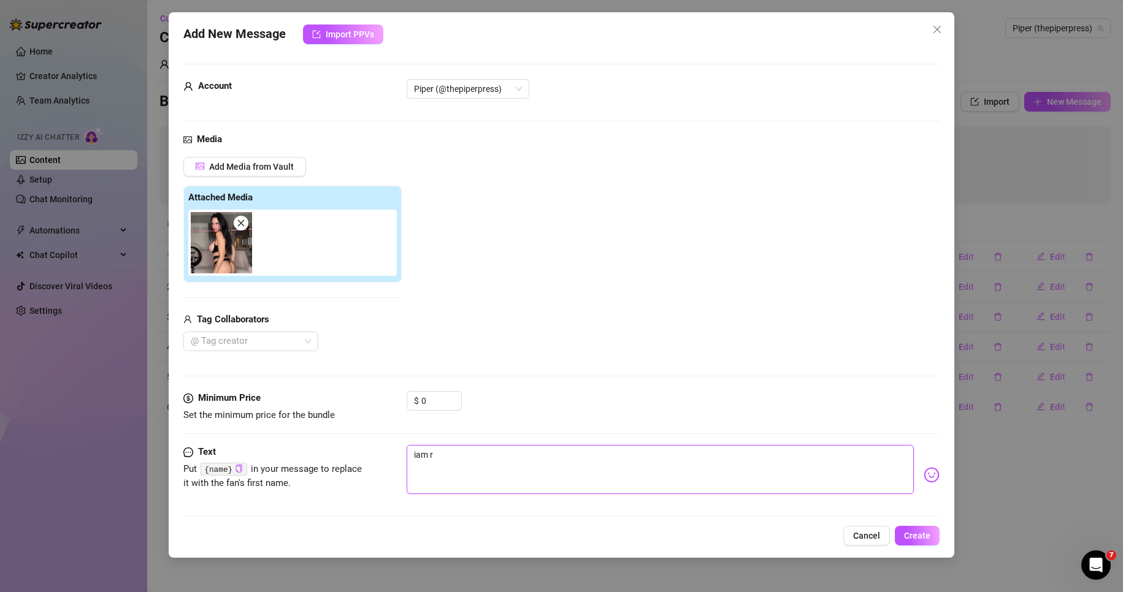
type textarea "iam re"
type textarea "iam rea"
type textarea "iam read"
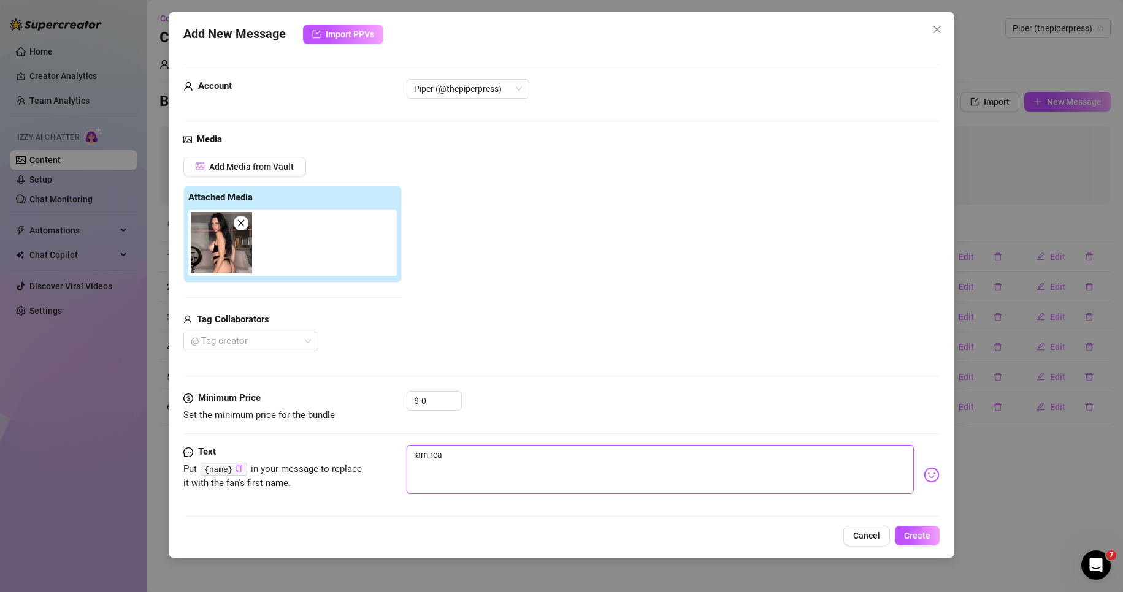
type textarea "iam read"
type textarea "iam ready"
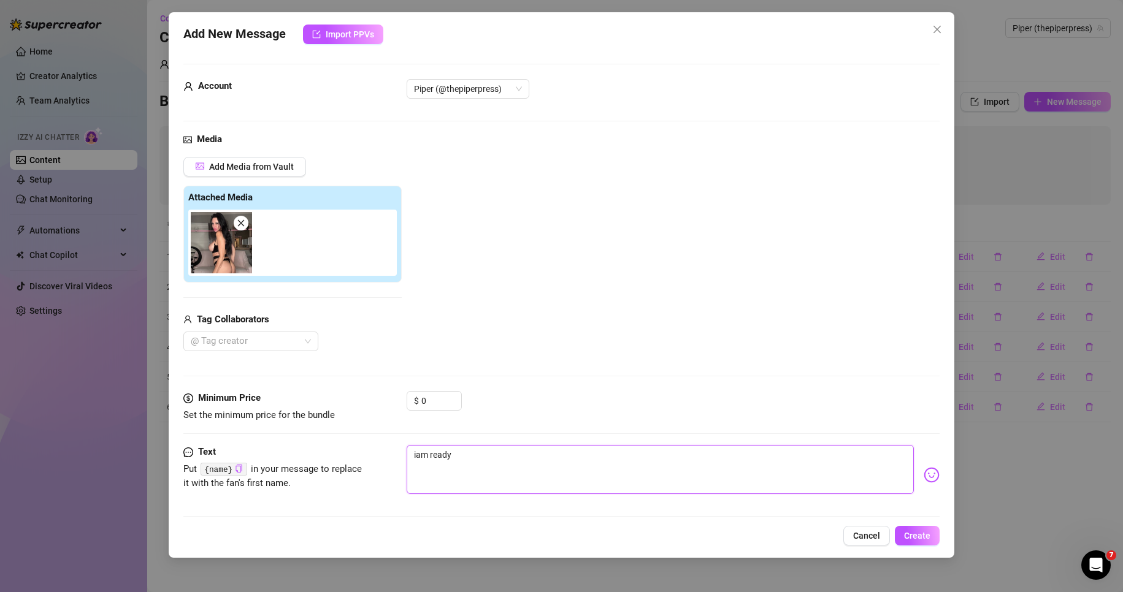
type textarea "iam ready a"
type textarea "iam ready ar"
type textarea "iam ready are"
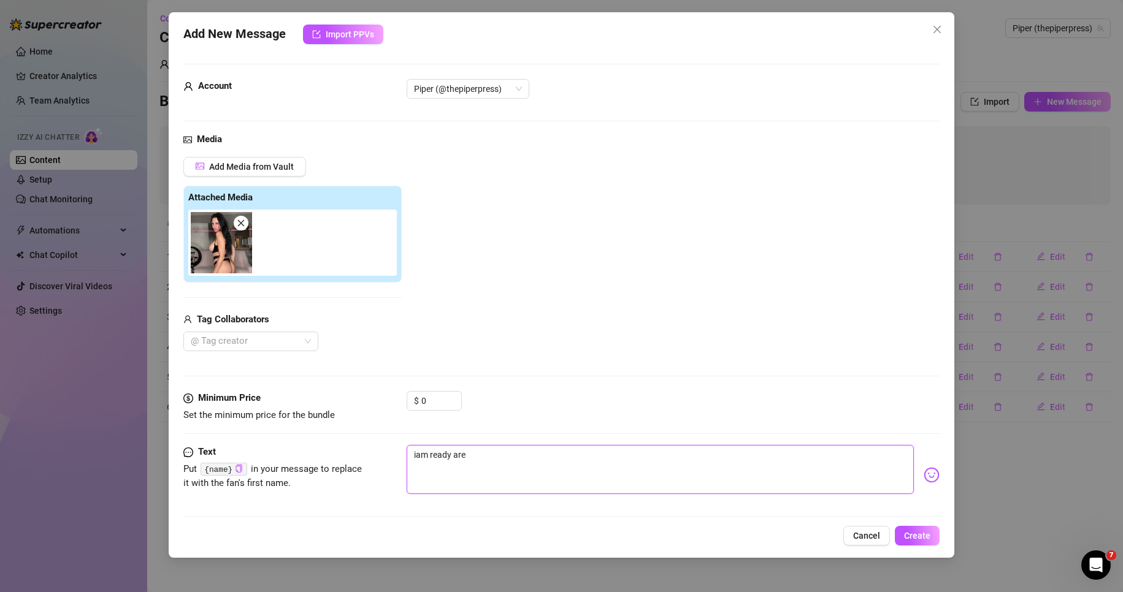
type textarea "iam ready are"
type textarea "iam ready are y"
type textarea "iam ready are yo"
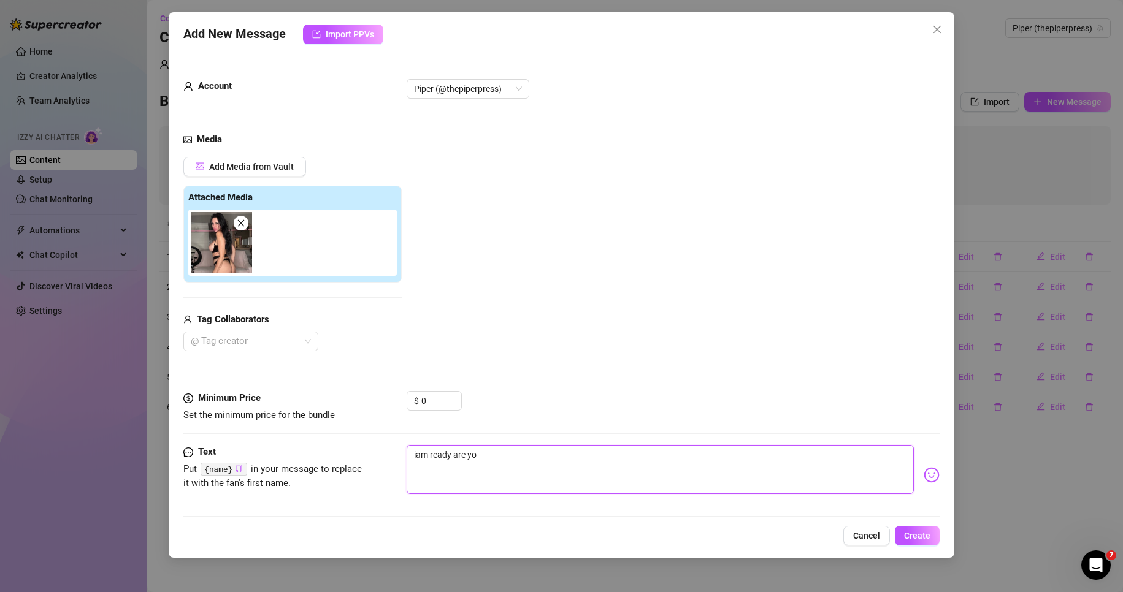
type textarea "iam ready are you"
type textarea "iam ready are you?"
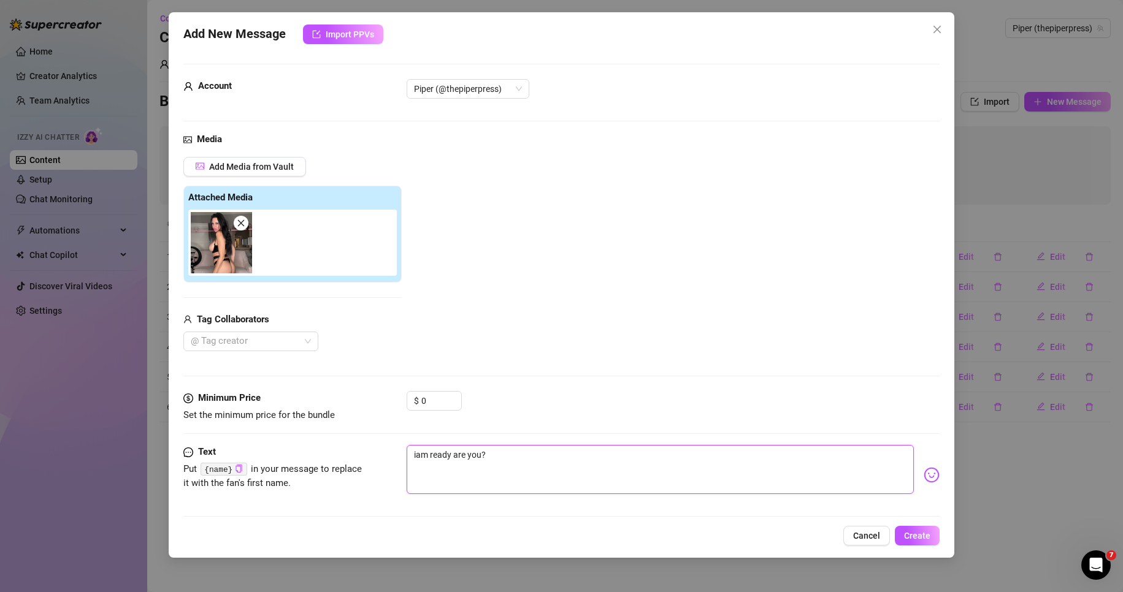
type textarea "iam ready are you?"
click at [924, 477] on img at bounding box center [932, 475] width 16 height 16
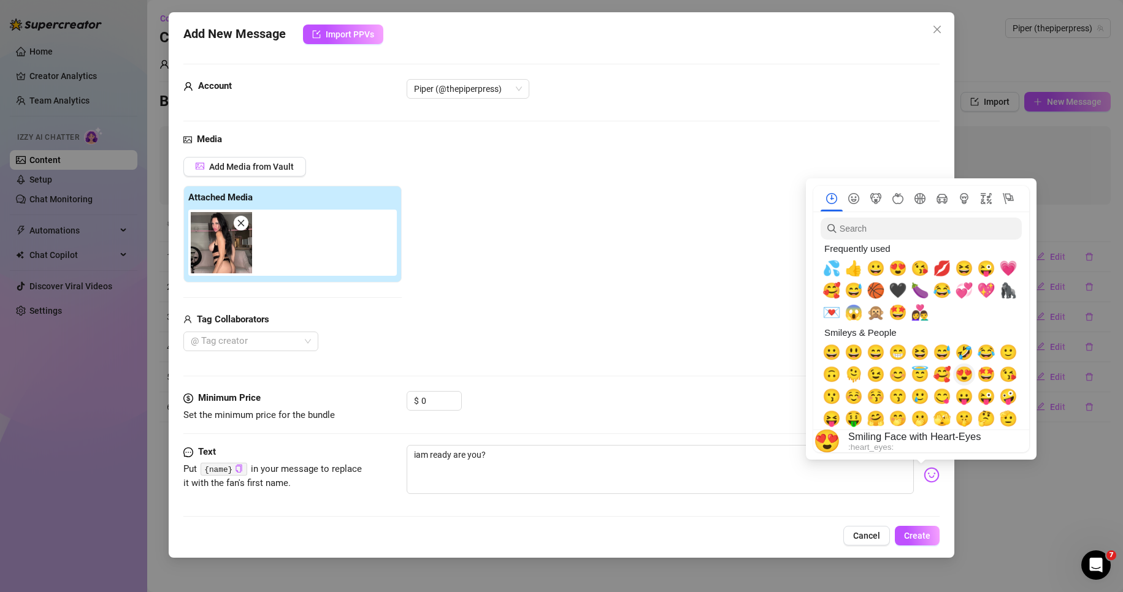
click at [964, 370] on span "😍" at bounding box center [964, 374] width 18 height 17
type textarea "iam ready are you? 😍"
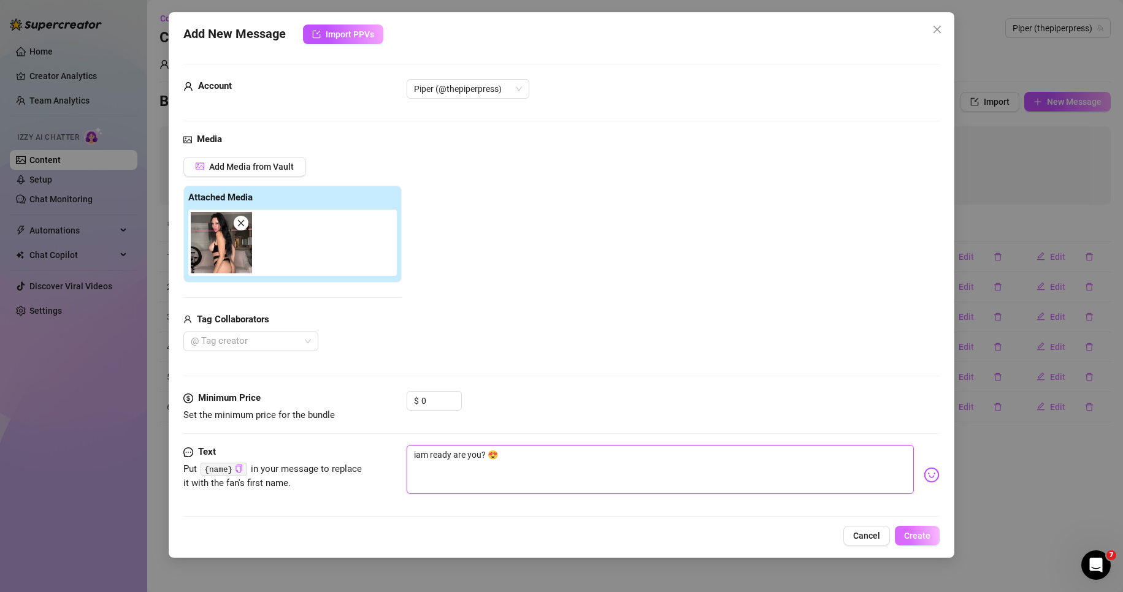
type textarea "iam ready are you? 😍"
click at [913, 534] on span "Create" at bounding box center [917, 536] width 26 height 10
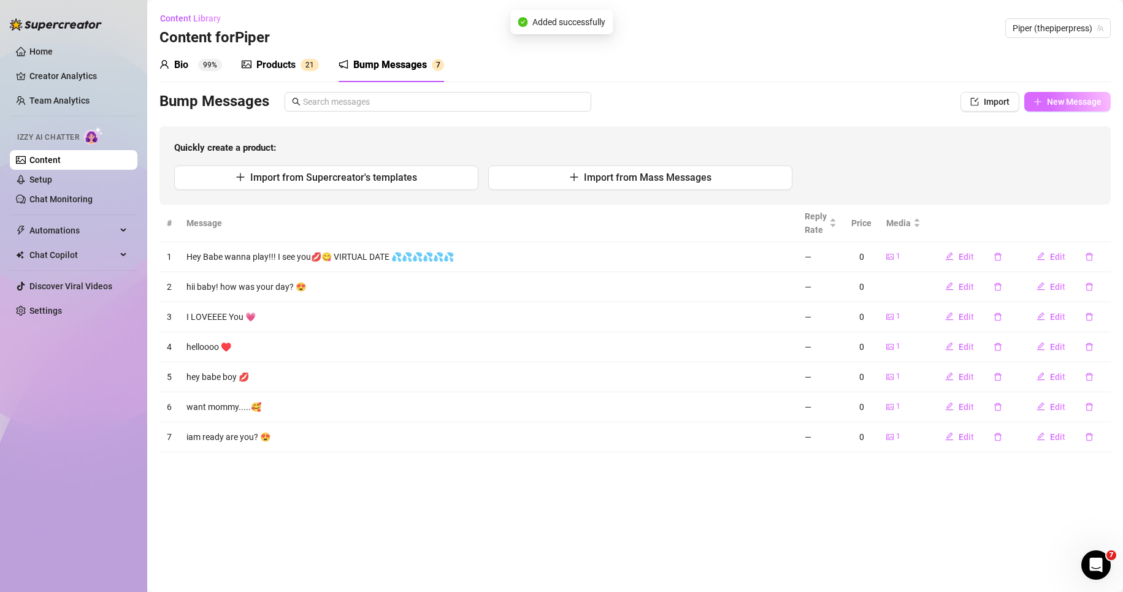
click at [1054, 98] on span "New Message" at bounding box center [1074, 102] width 55 height 10
type textarea "Type your message here..."
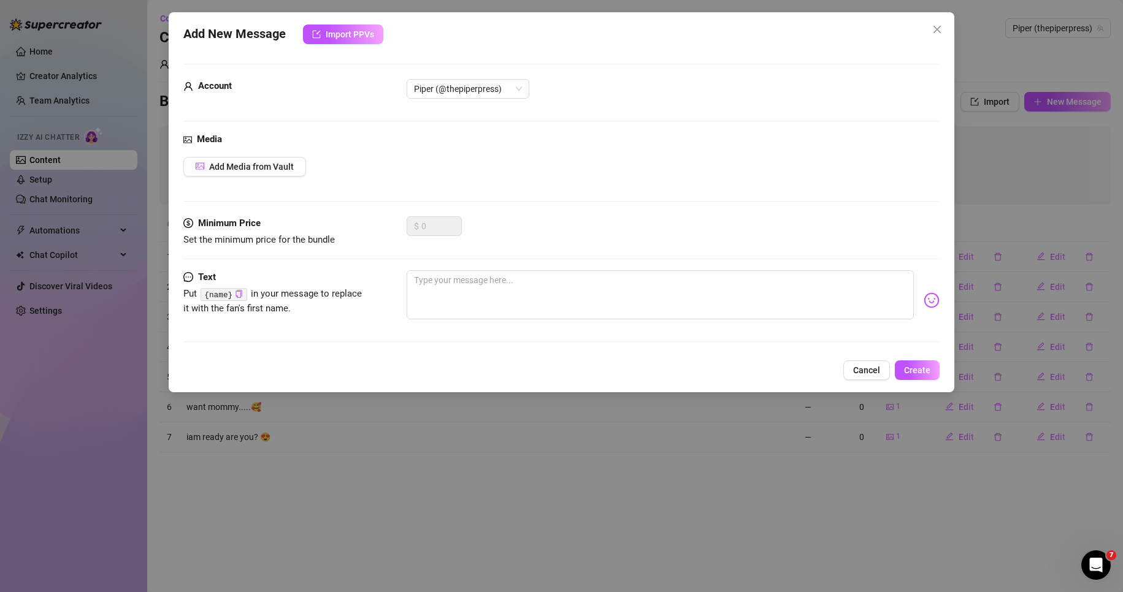
click at [275, 156] on div "Media Add Media from Vault" at bounding box center [561, 174] width 757 height 84
click at [279, 169] on span "Add Media from Vault" at bounding box center [251, 167] width 85 height 10
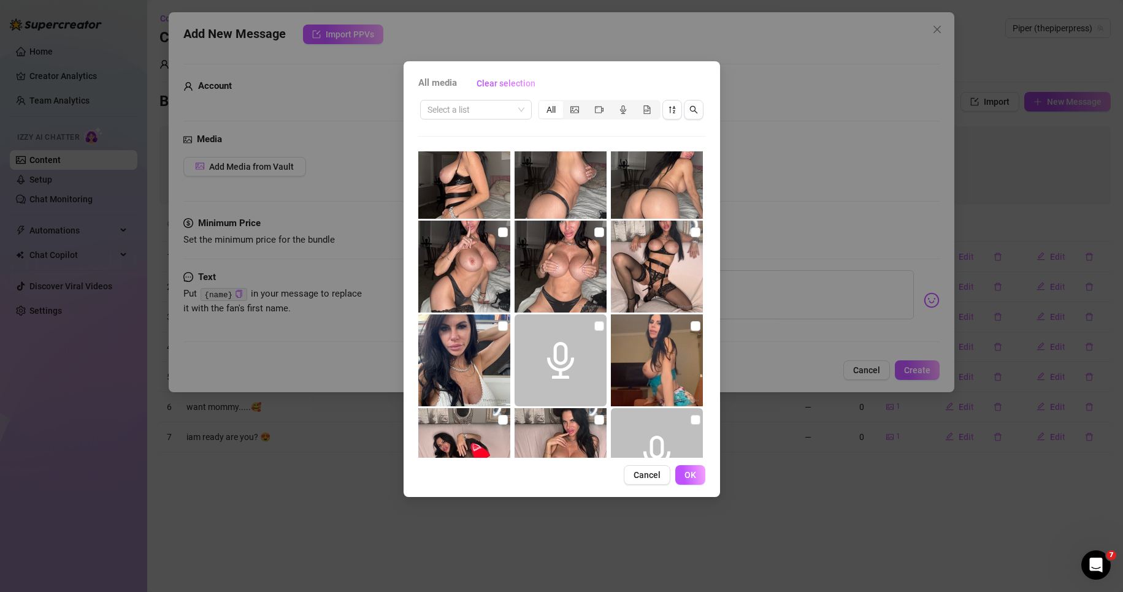
scroll to position [797, 0]
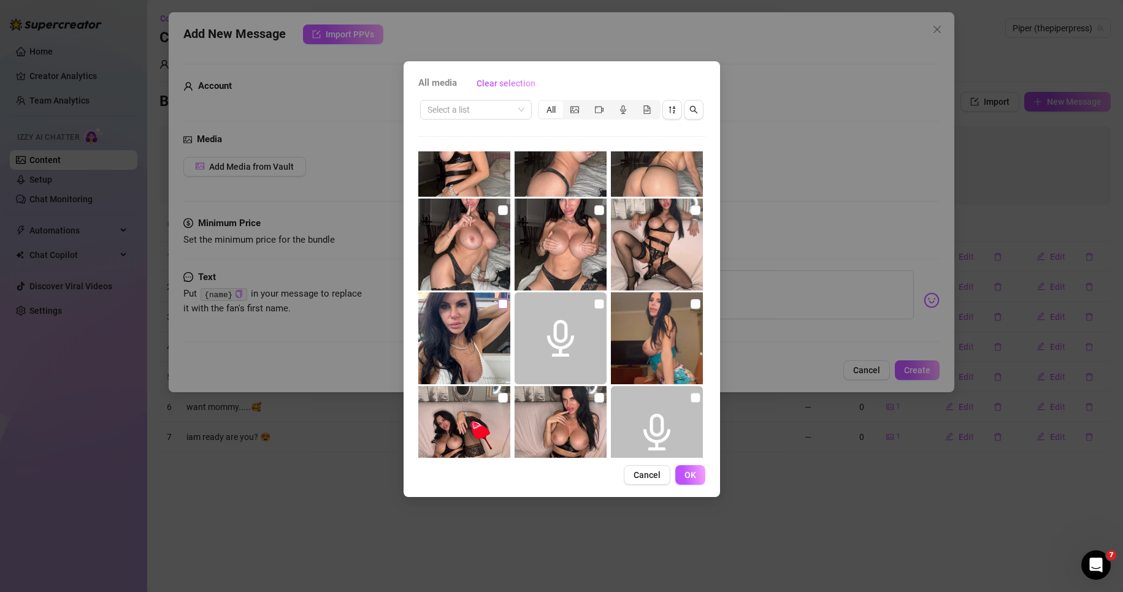
click at [498, 302] on input "checkbox" at bounding box center [503, 304] width 10 height 10
checkbox input "true"
click at [698, 472] on button "OK" at bounding box center [690, 476] width 30 height 20
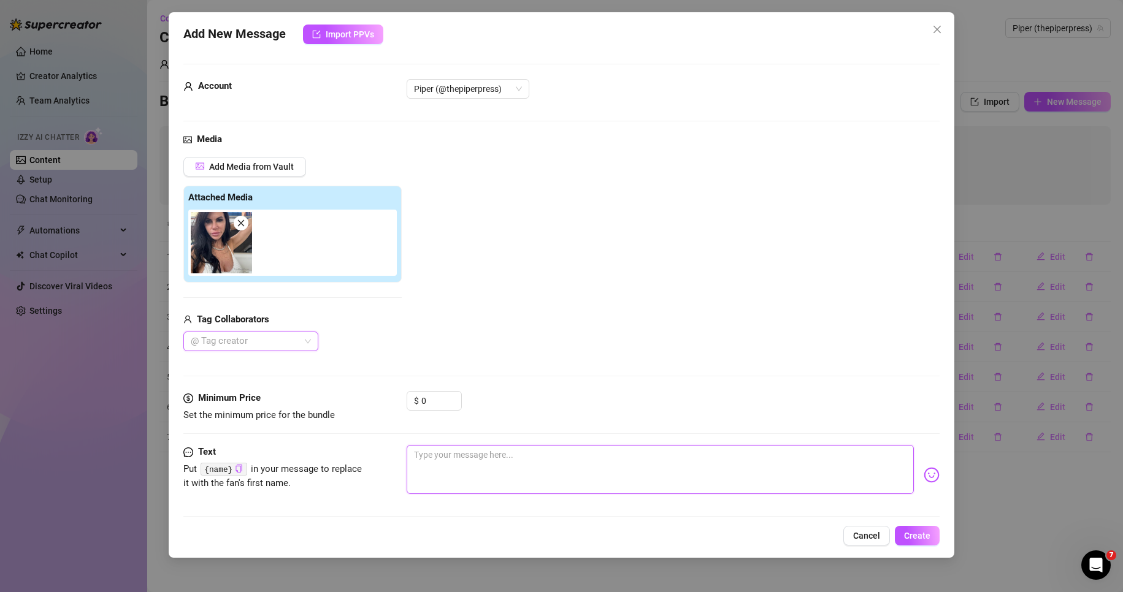
click at [698, 472] on textarea at bounding box center [661, 469] width 508 height 49
type textarea "i"
type textarea "Type your message here..."
type textarea "I"
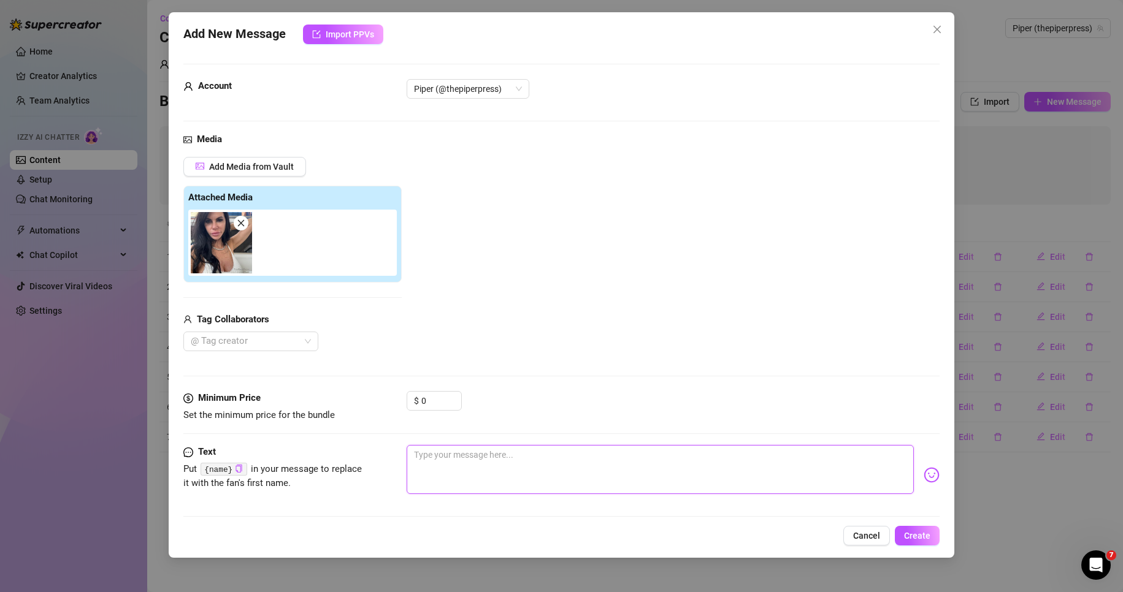
type textarea "I"
type textarea "I l"
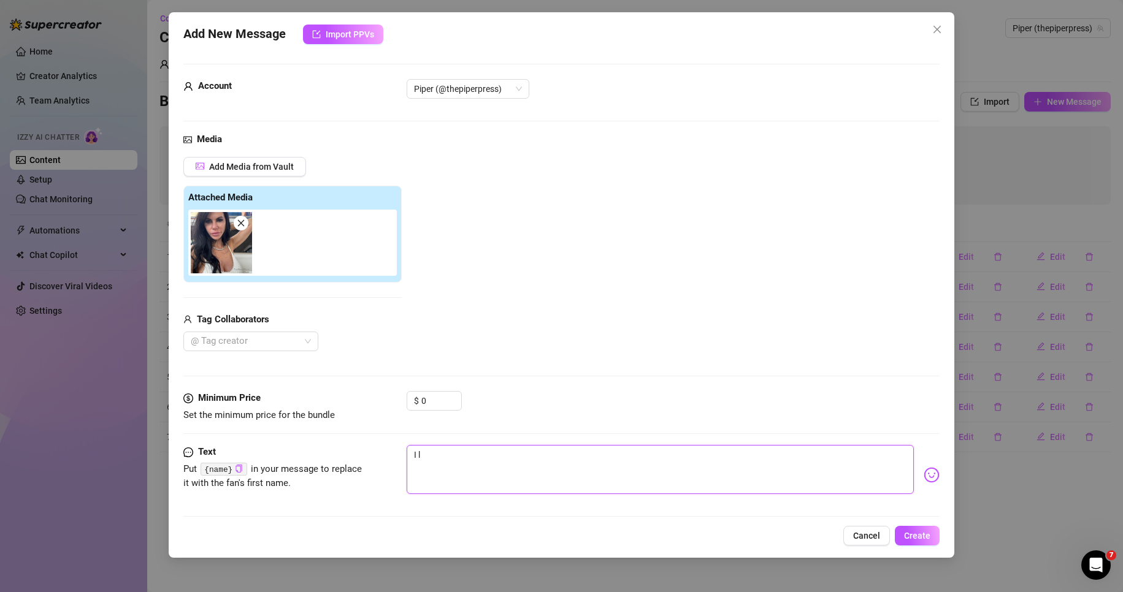
type textarea "I lo"
type textarea "I lov"
type textarea "I love"
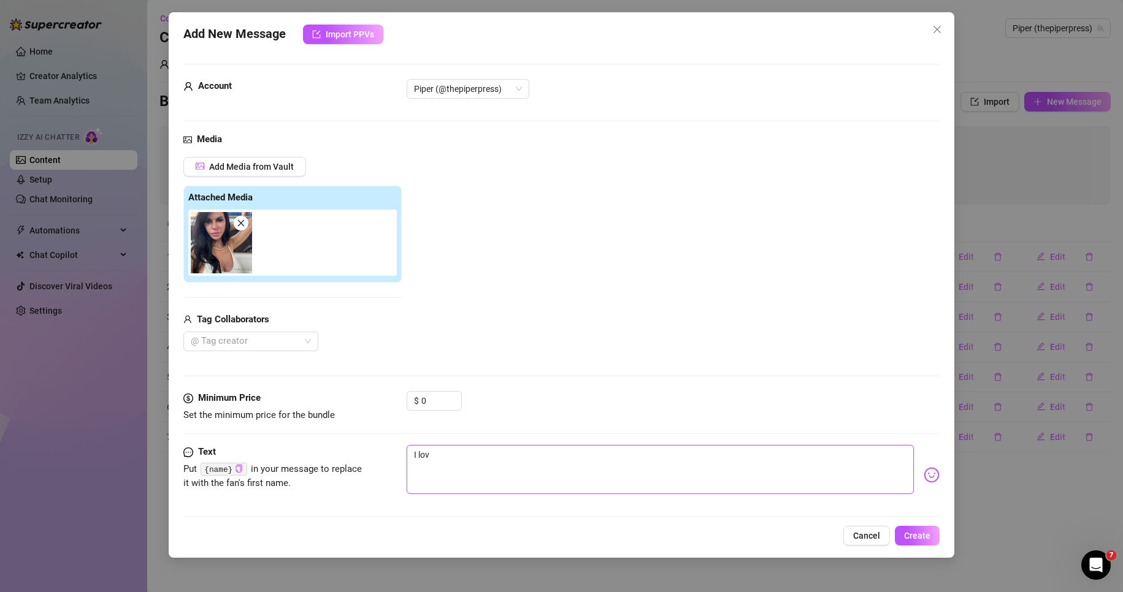
type textarea "I love"
type textarea "I love y"
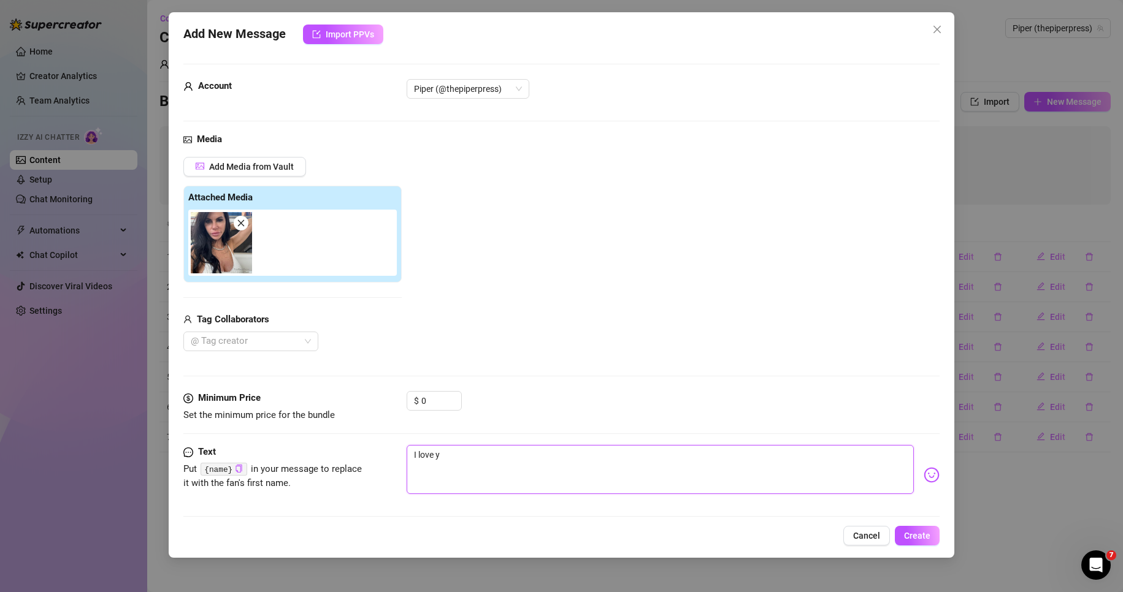
type textarea "I love yo"
type textarea "I love you"
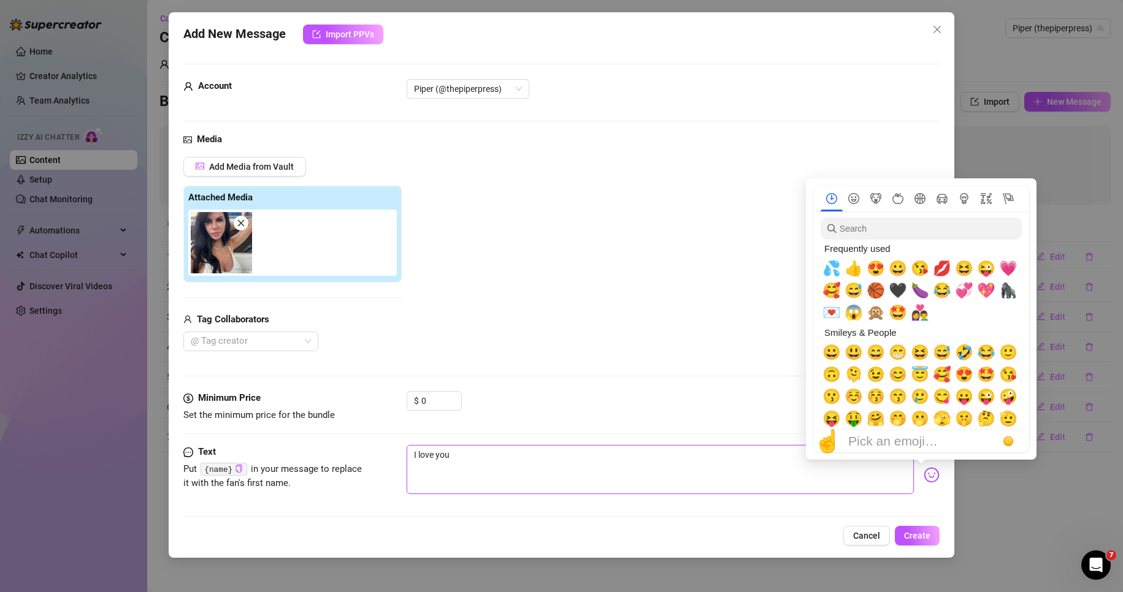
type textarea "I love you"
click at [924, 470] on img at bounding box center [932, 475] width 16 height 16
click at [986, 290] on span "💖" at bounding box center [986, 290] width 18 height 17
type textarea "I love you 💖"
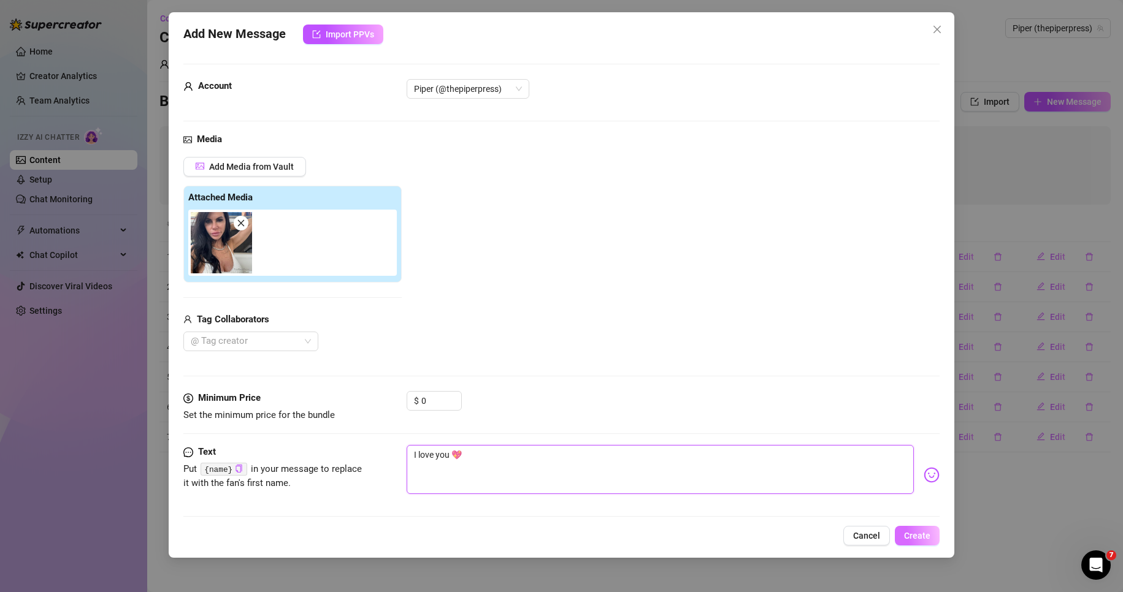
type textarea "I love you 💖"
click at [913, 531] on span "Create" at bounding box center [917, 536] width 26 height 10
